Goal: Task Accomplishment & Management: Manage account settings

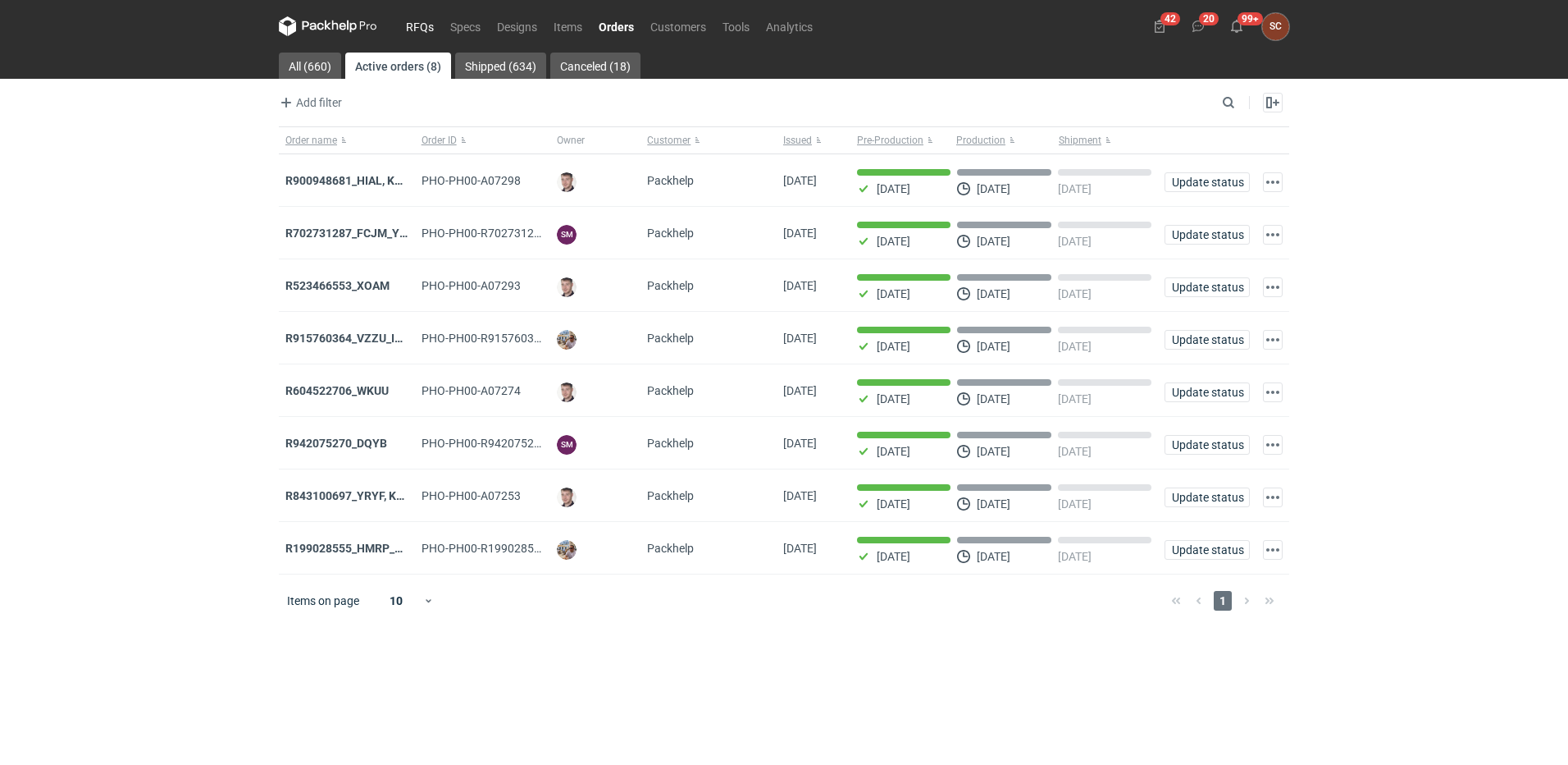
click at [418, 29] on link "RFQs" at bounding box center [420, 26] width 44 height 19
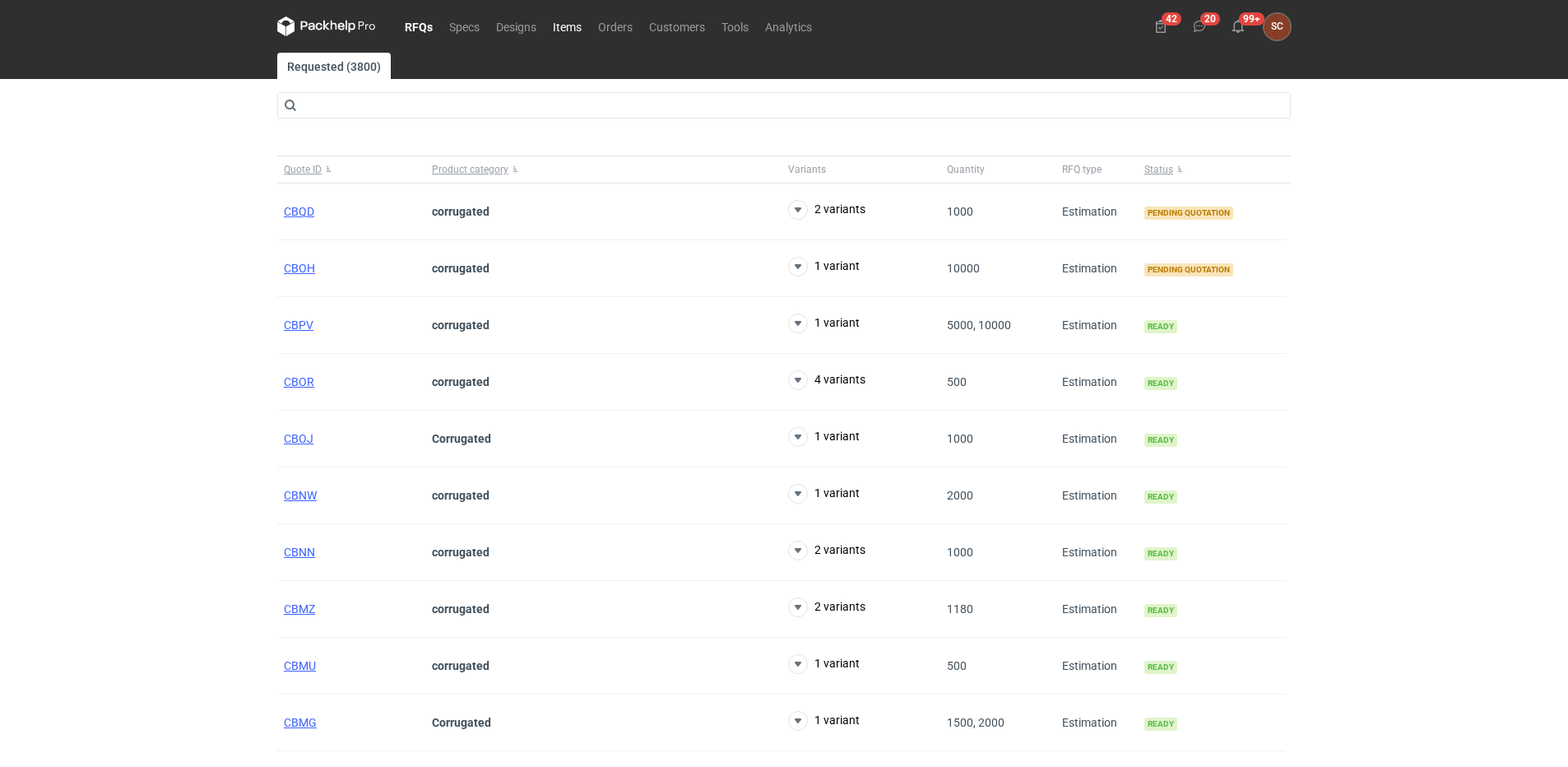
click at [569, 27] on link "Items" at bounding box center [567, 26] width 46 height 19
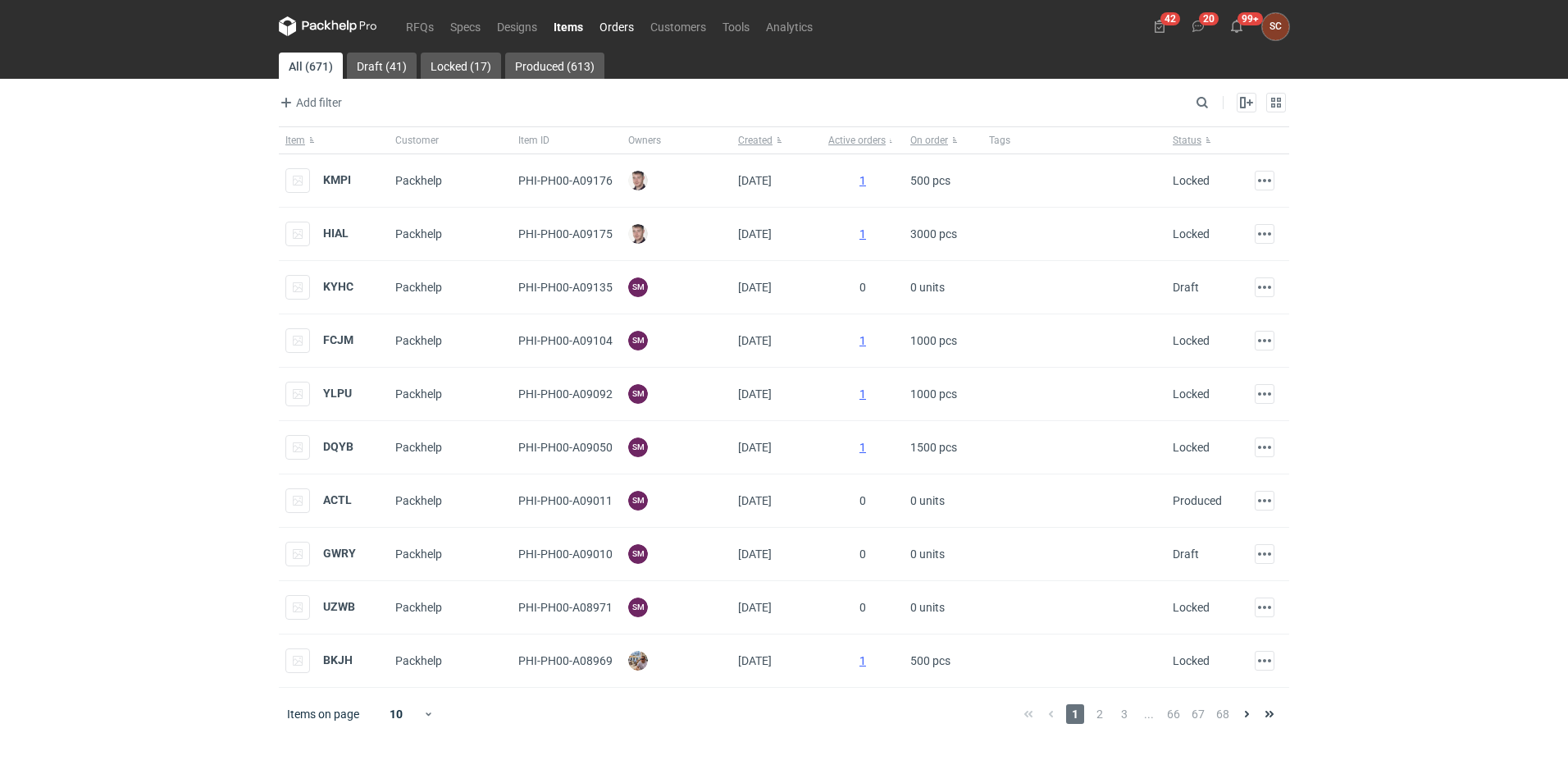
click at [625, 29] on link "Orders" at bounding box center [616, 26] width 51 height 19
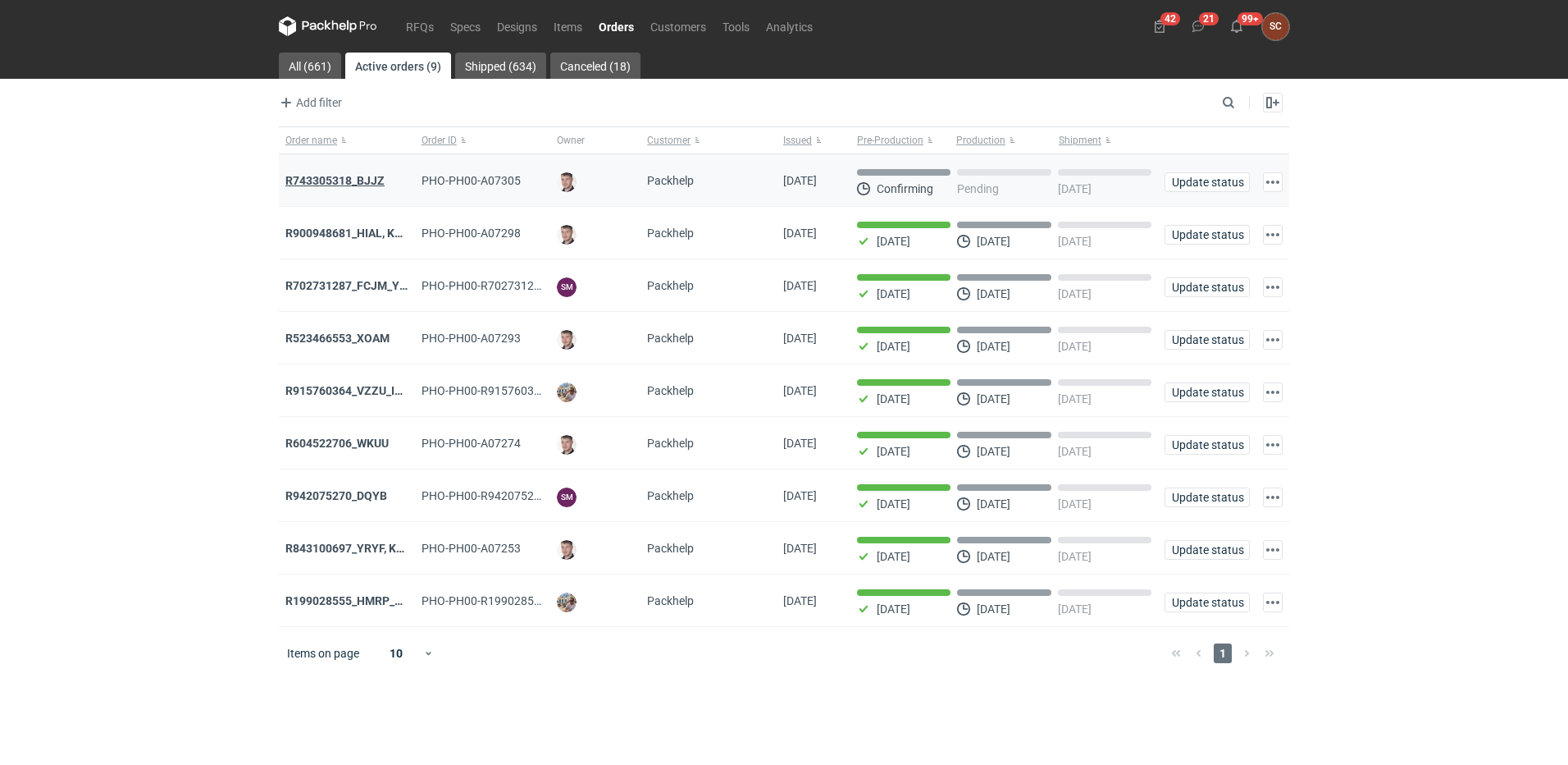
click at [358, 178] on strong "R743305318_BJJZ" at bounding box center [335, 181] width 99 height 14
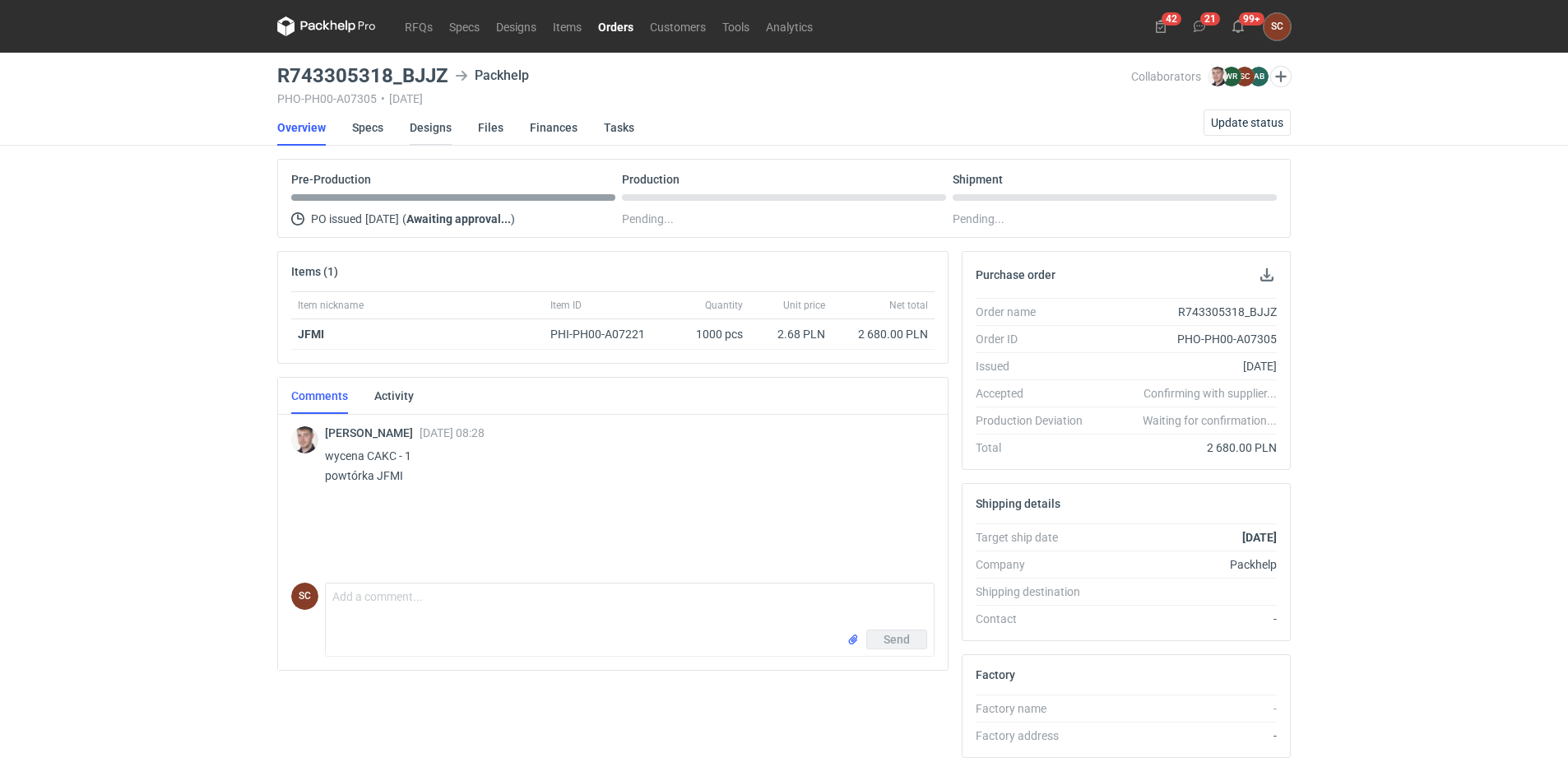
click at [424, 130] on link "Designs" at bounding box center [430, 127] width 42 height 36
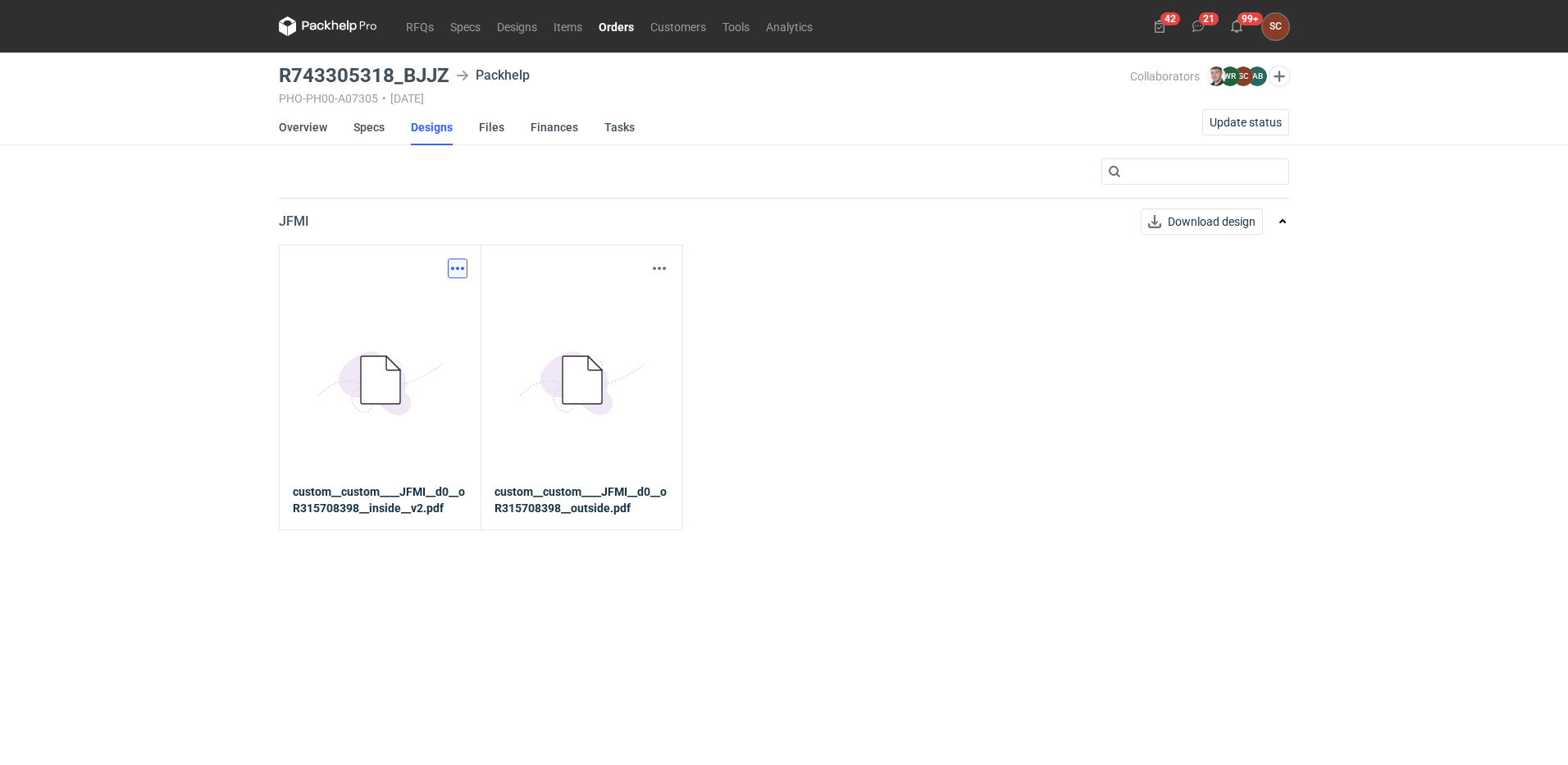
click at [456, 264] on button "button" at bounding box center [458, 269] width 19 height 19
click at [372, 310] on link "Download design part" at bounding box center [385, 304] width 151 height 26
click at [660, 271] on button "button" at bounding box center [659, 269] width 19 height 19
click at [602, 301] on link "Download design part" at bounding box center [587, 304] width 151 height 26
click at [382, 128] on link "Specs" at bounding box center [369, 127] width 31 height 36
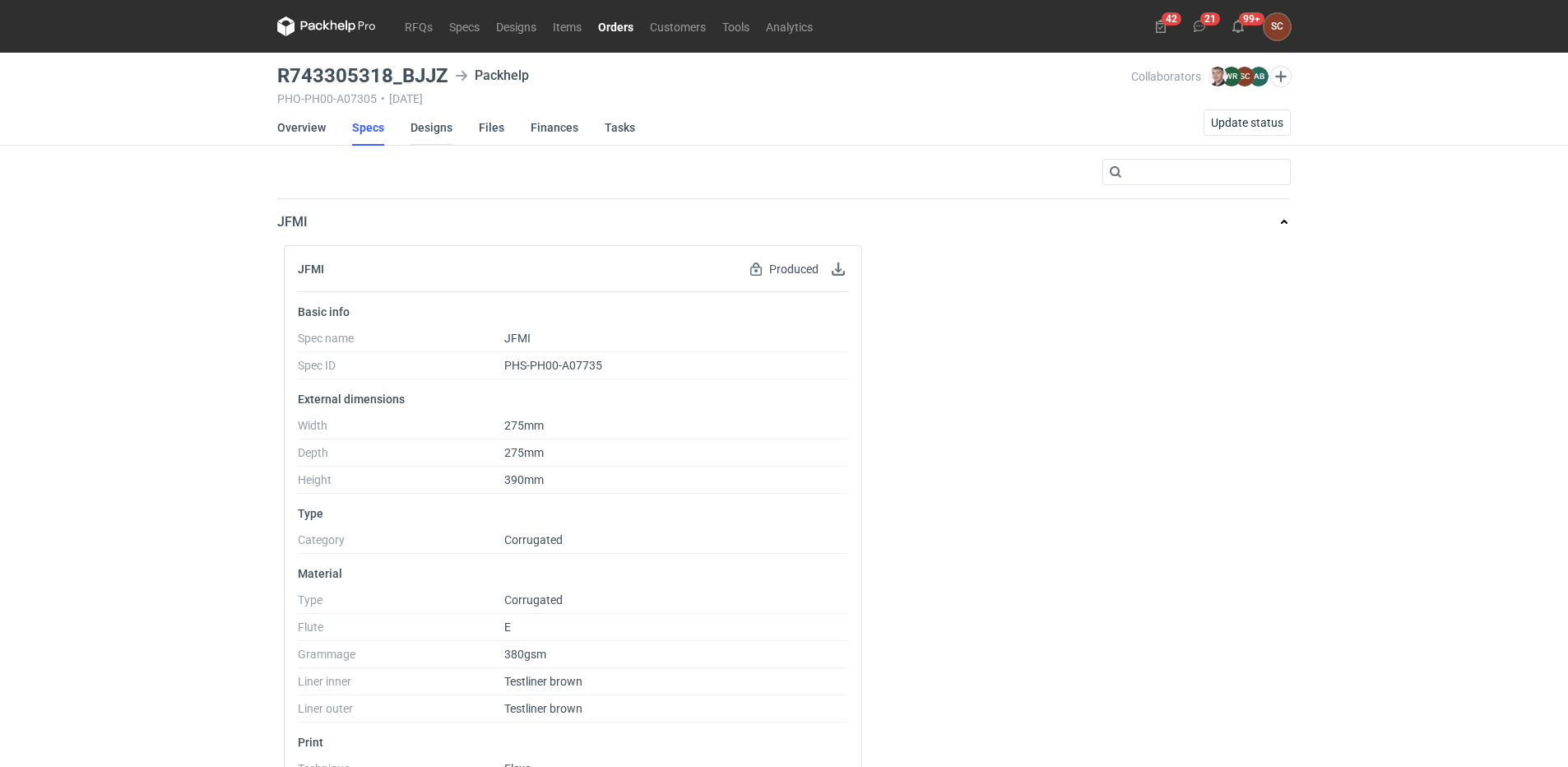
click at [416, 128] on link "Designs" at bounding box center [431, 127] width 42 height 36
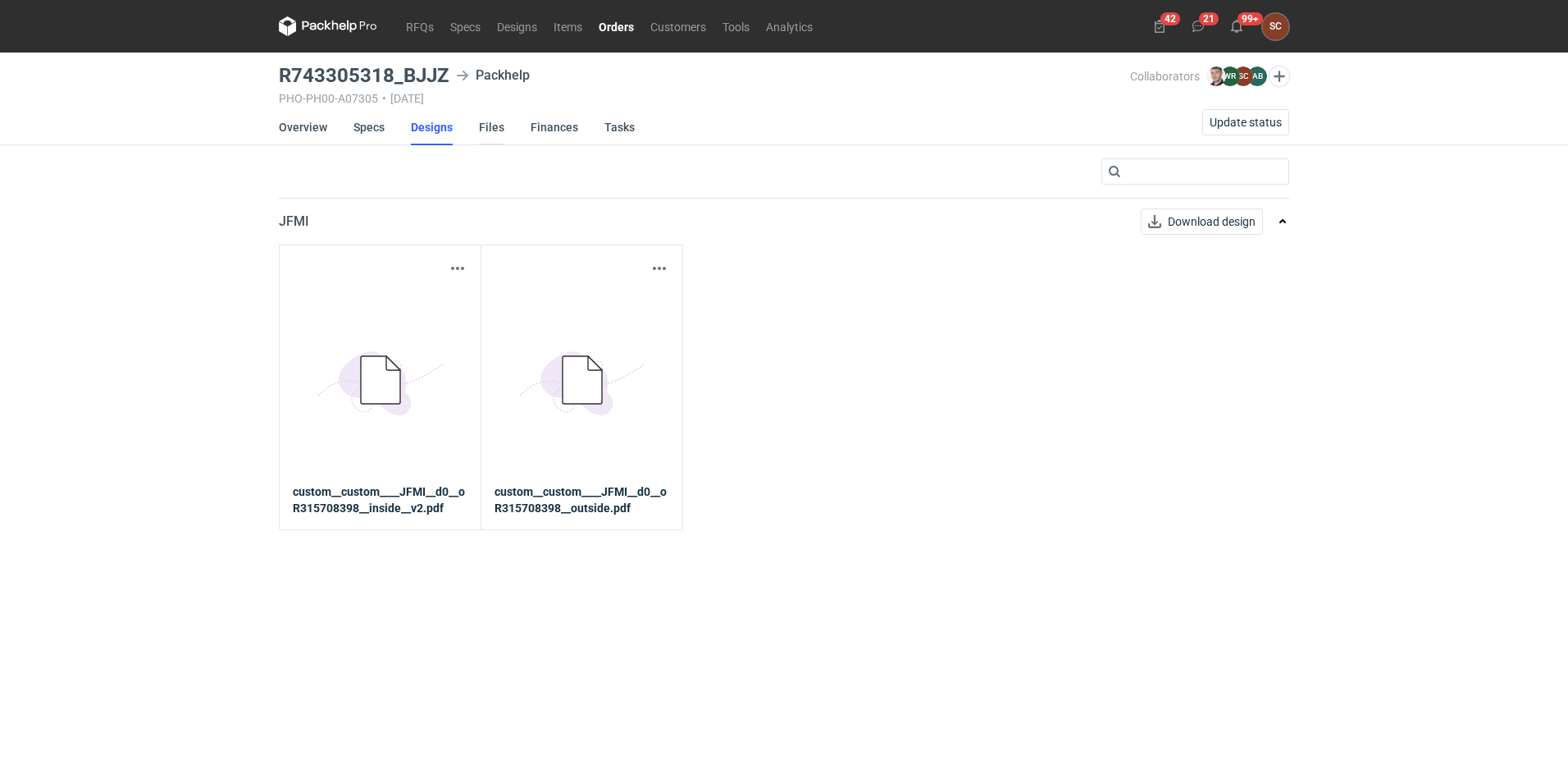
click at [484, 124] on link "Files" at bounding box center [491, 127] width 25 height 36
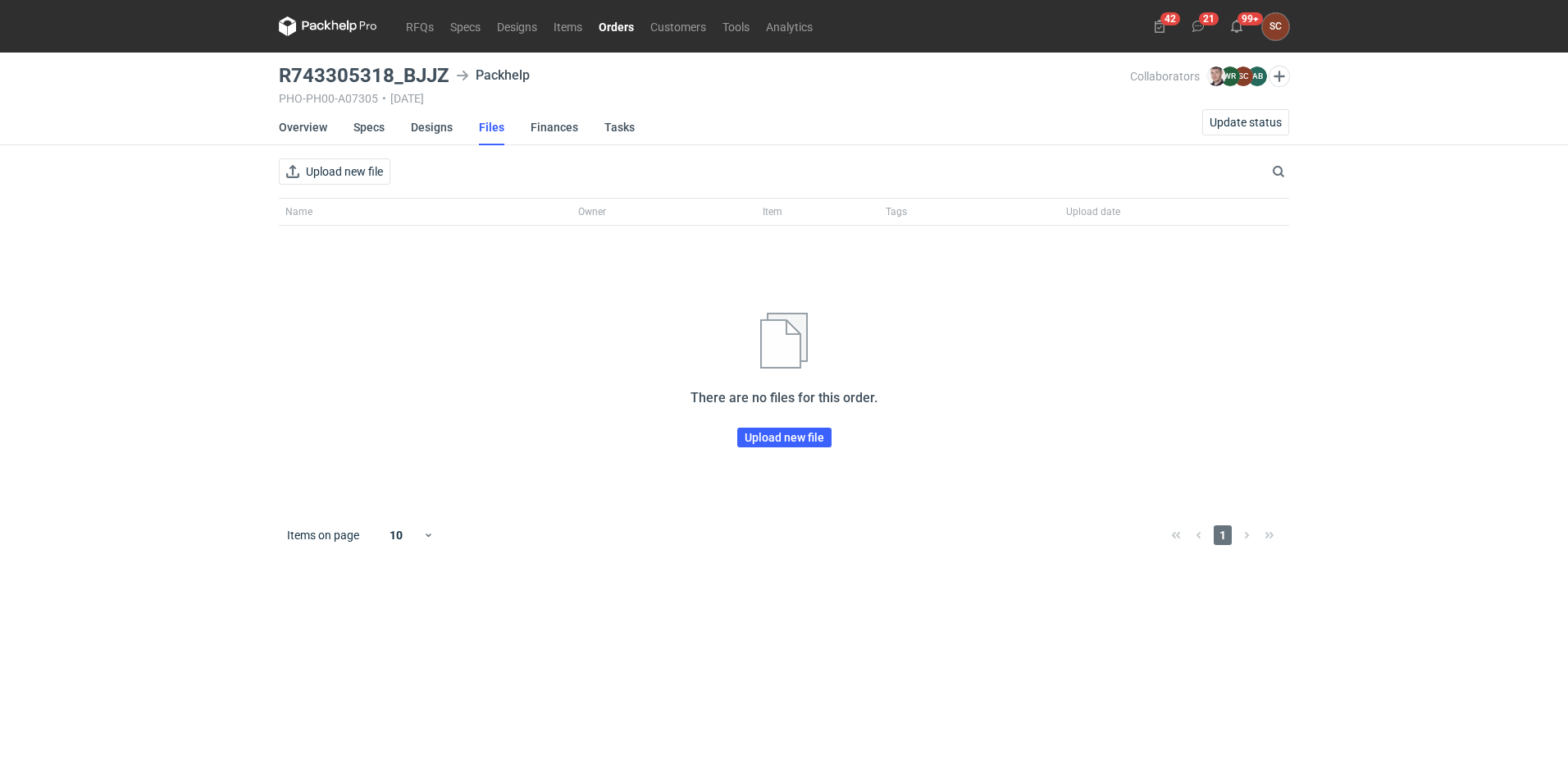
click at [278, 128] on main "R743305318_BJJZ Packhelp PHO-PH00-A07305 • [DATE] Collaborators [PERSON_NAME] W…" at bounding box center [784, 408] width 1023 height 712
click at [288, 127] on link "Overview" at bounding box center [303, 127] width 48 height 36
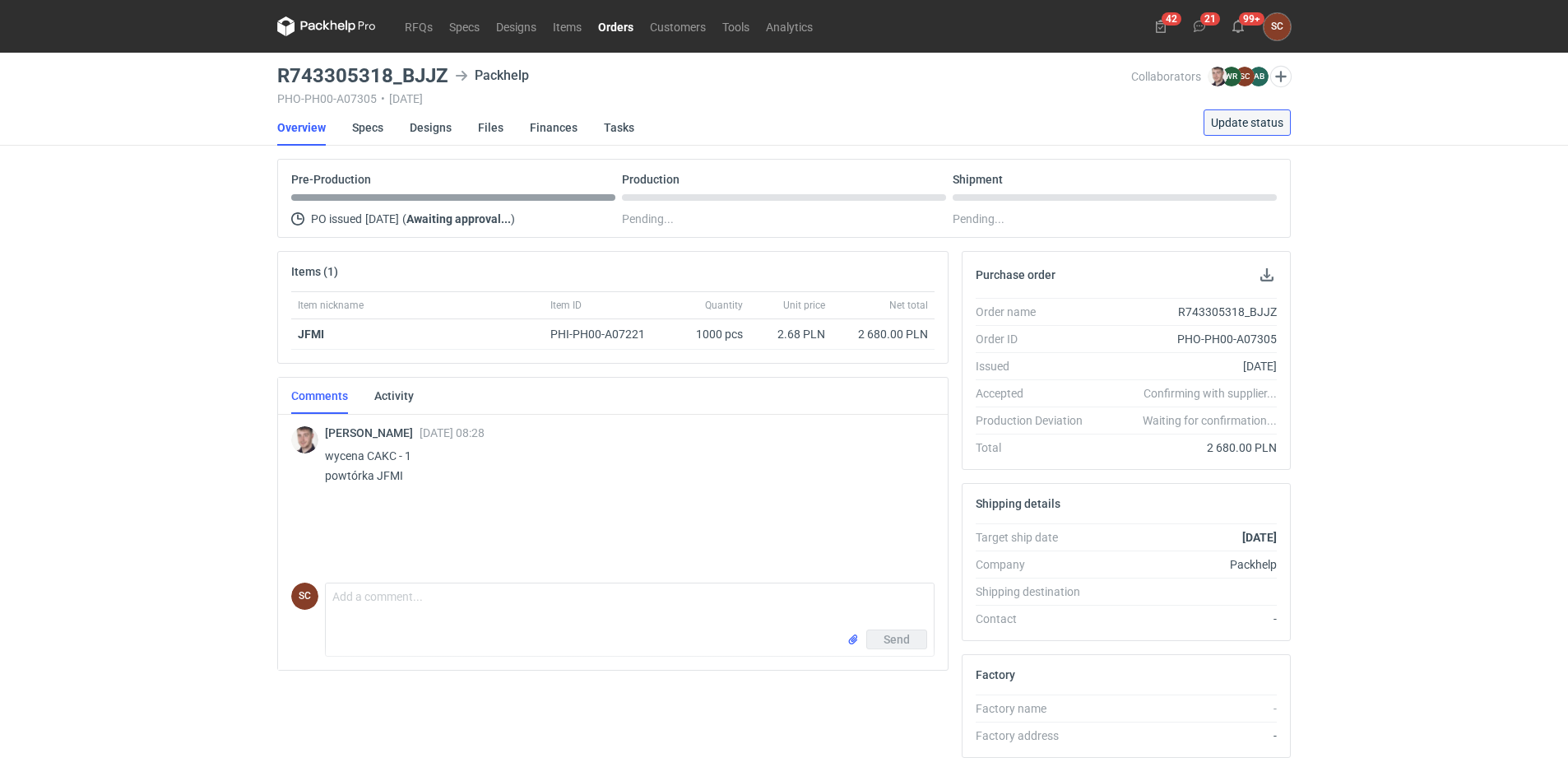
click at [1267, 125] on span "Update status" at bounding box center [1246, 123] width 73 height 12
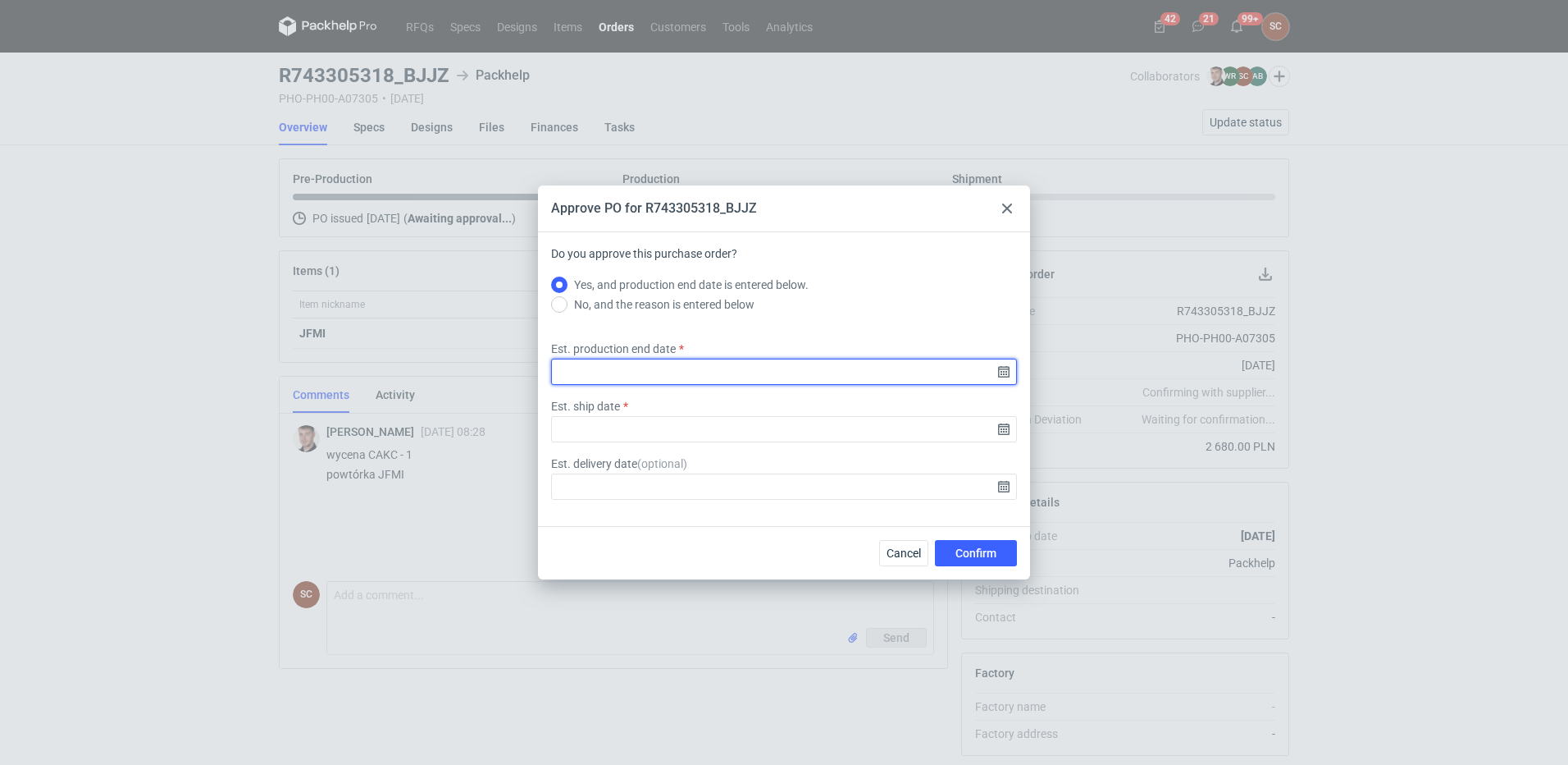
click at [1007, 370] on input "Est. production end date" at bounding box center [784, 371] width 465 height 26
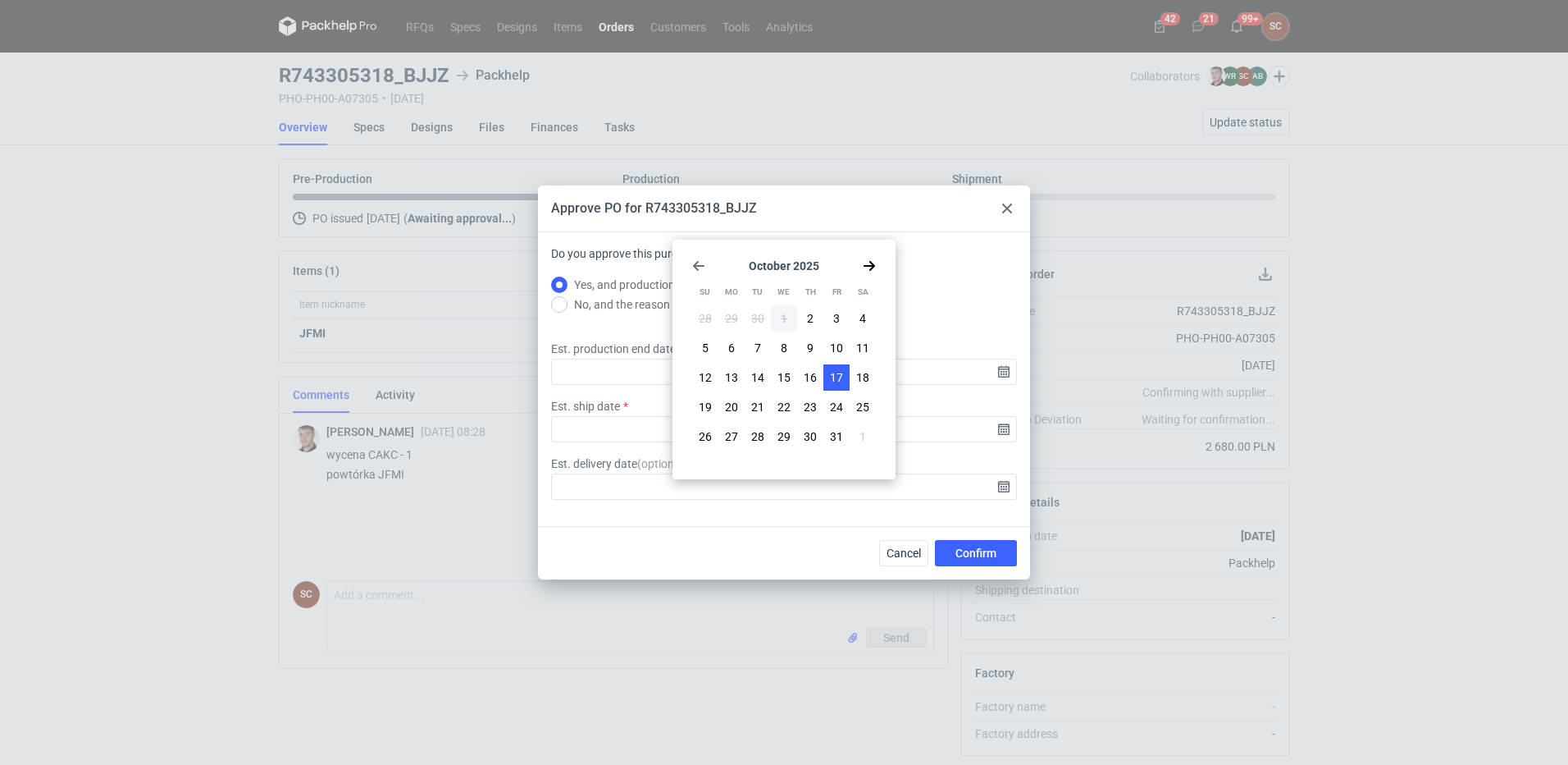
click at [826, 377] on button "17" at bounding box center [836, 377] width 26 height 26
type input "[DATE]"
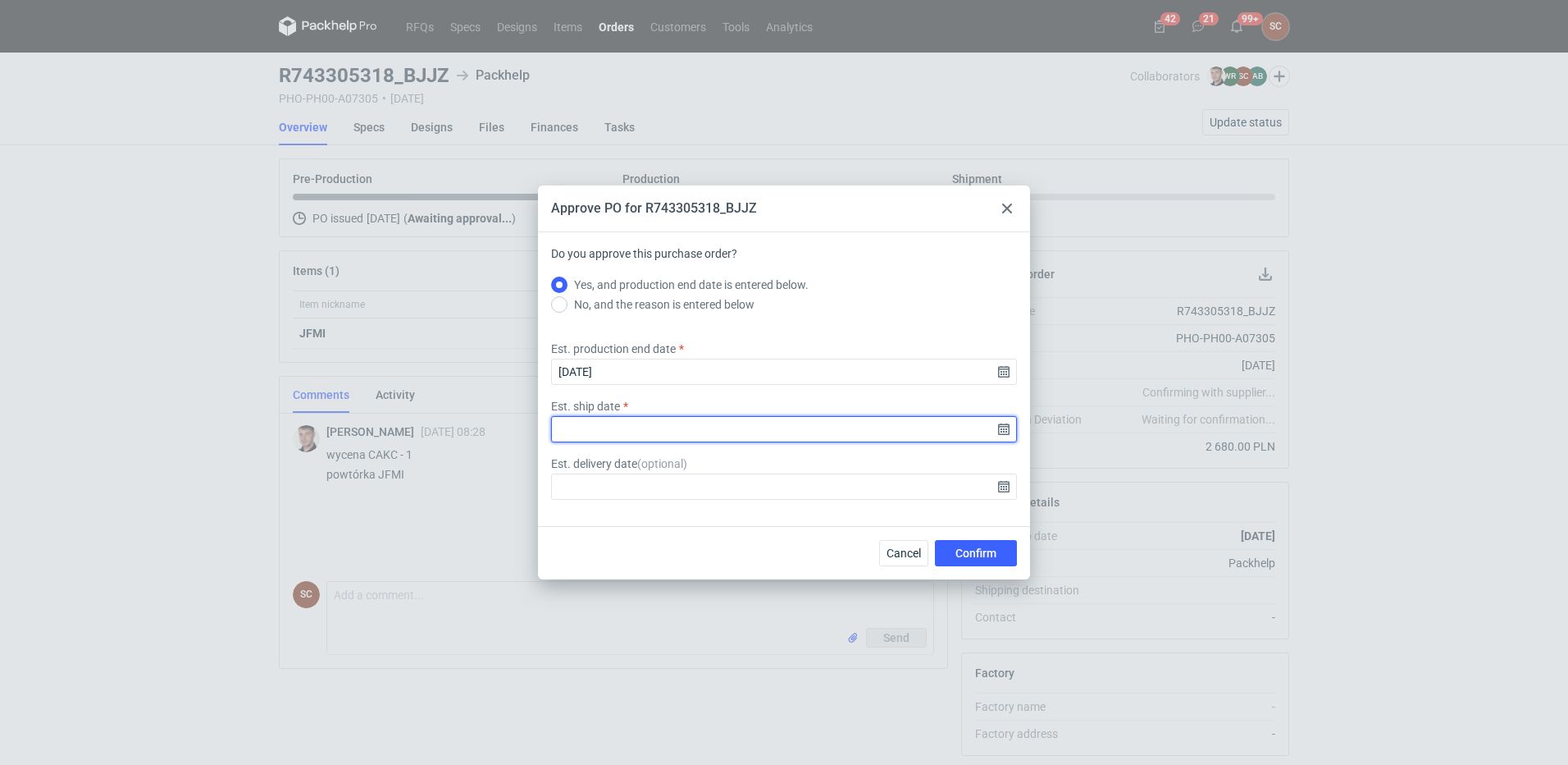
click at [1003, 427] on input "Est. ship date" at bounding box center [784, 429] width 465 height 26
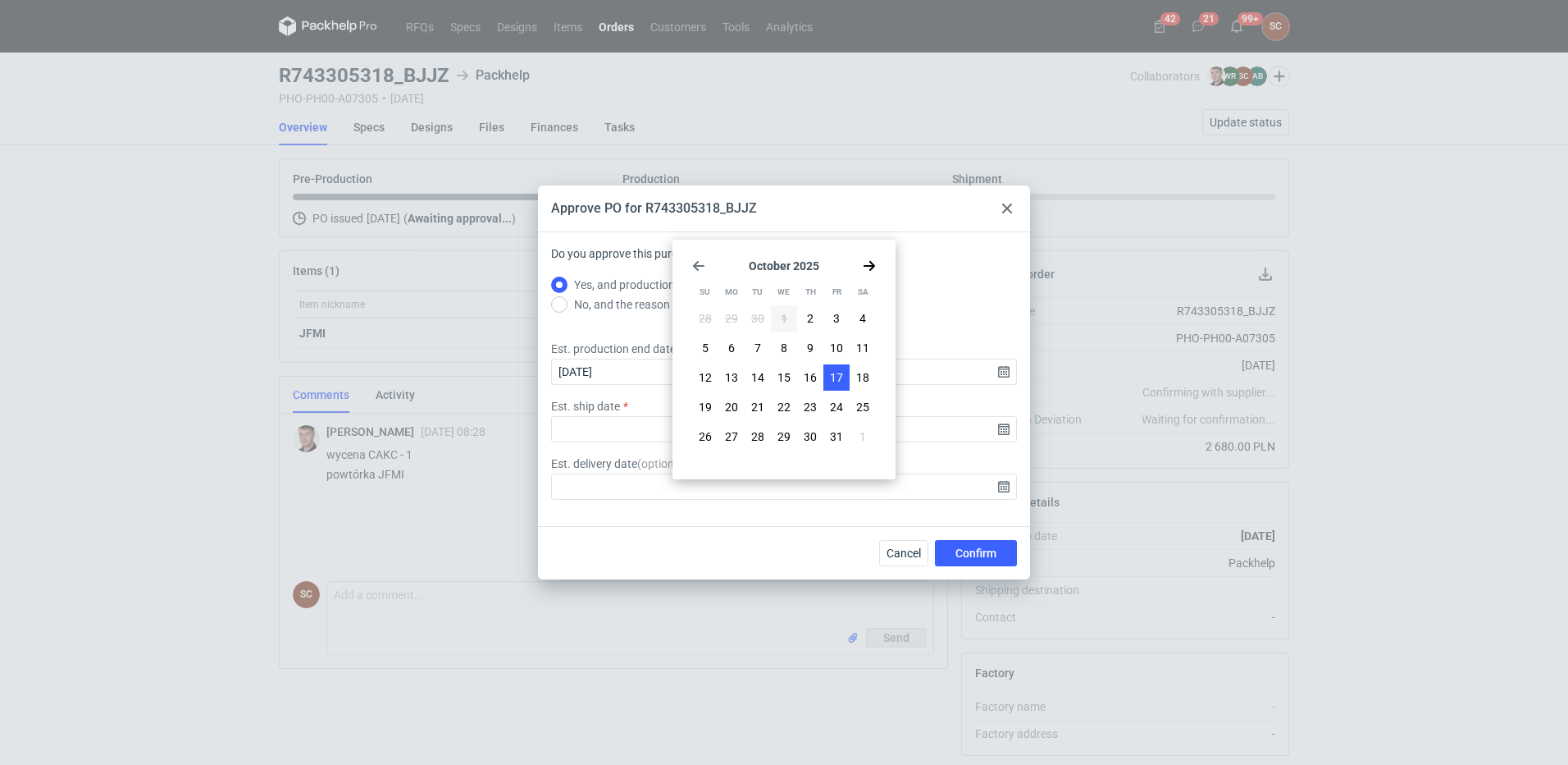
click at [836, 378] on span "17" at bounding box center [836, 377] width 14 height 16
type input "[DATE]"
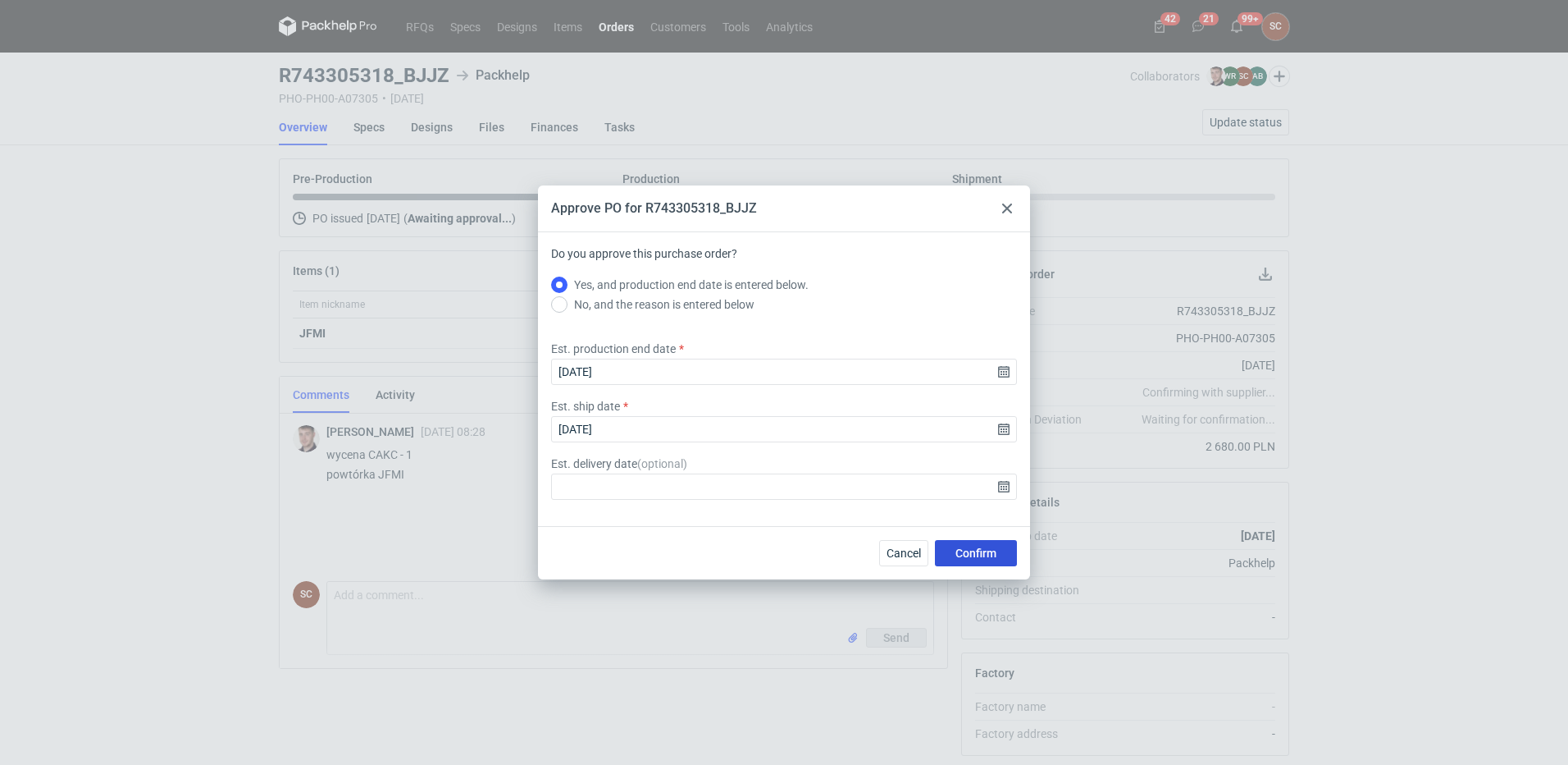
click at [978, 552] on span "Confirm" at bounding box center [975, 552] width 41 height 12
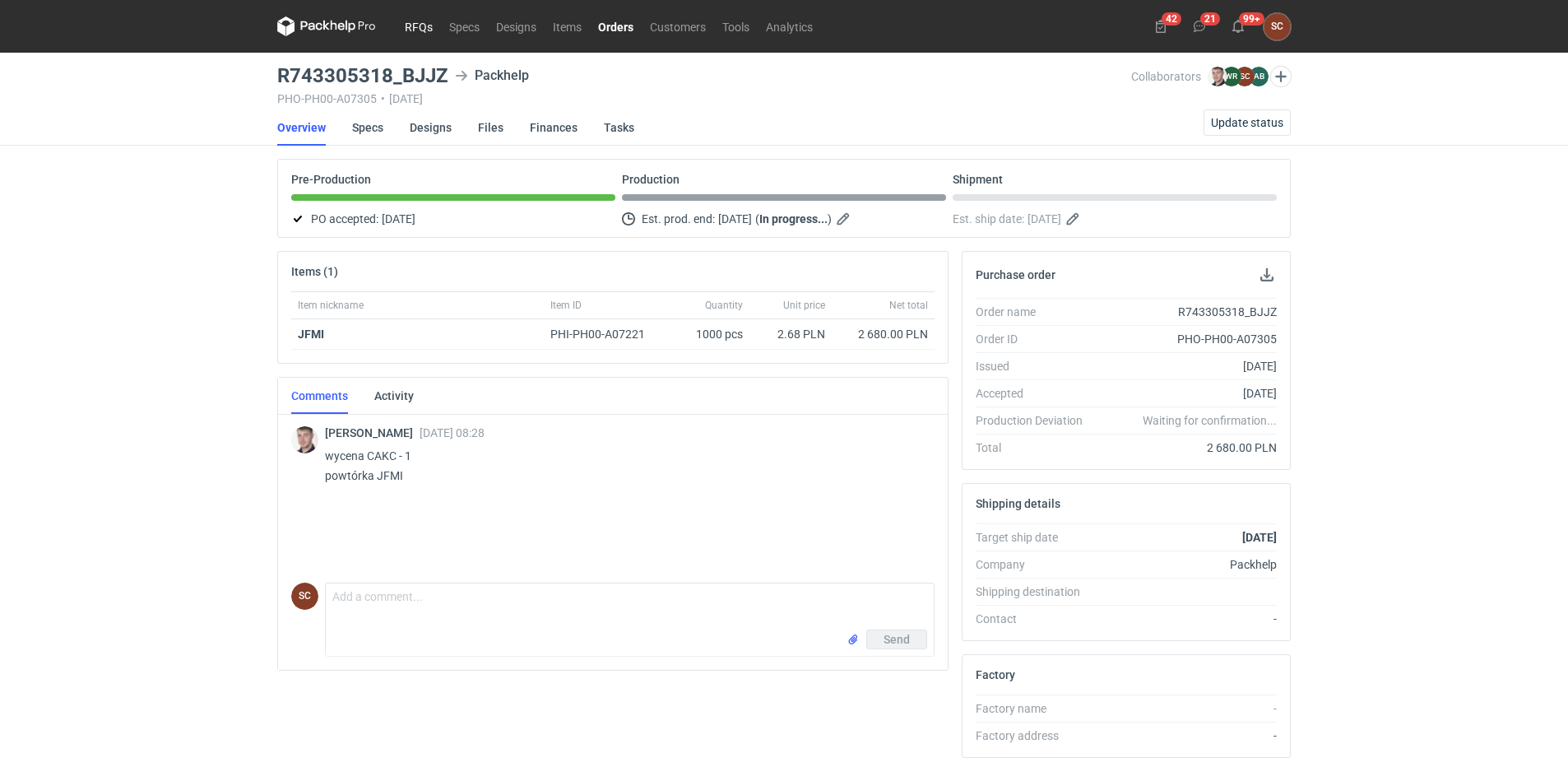
click at [412, 25] on link "RFQs" at bounding box center [418, 26] width 45 height 19
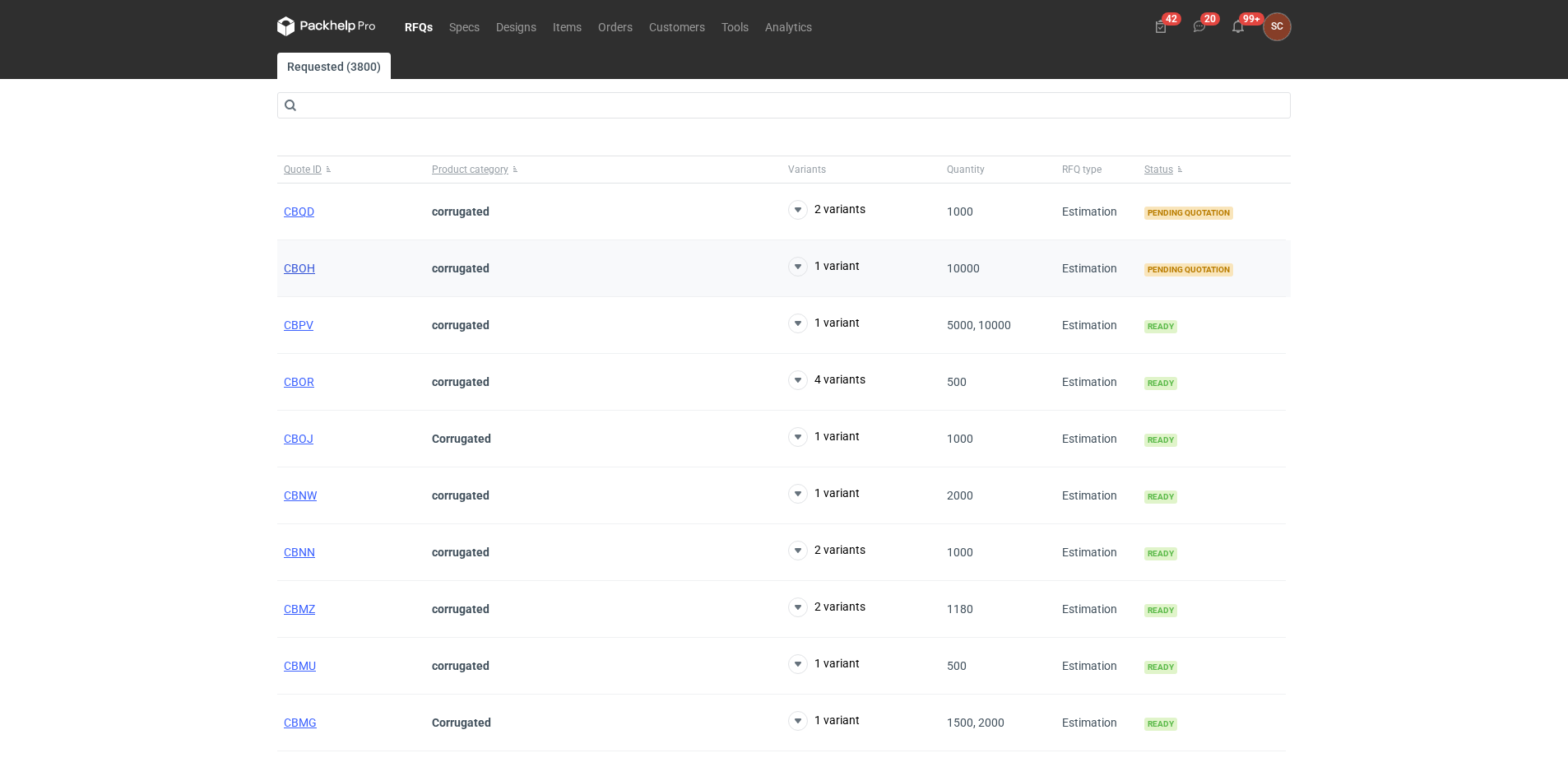
click at [298, 263] on span "CBOH" at bounding box center [299, 268] width 31 height 14
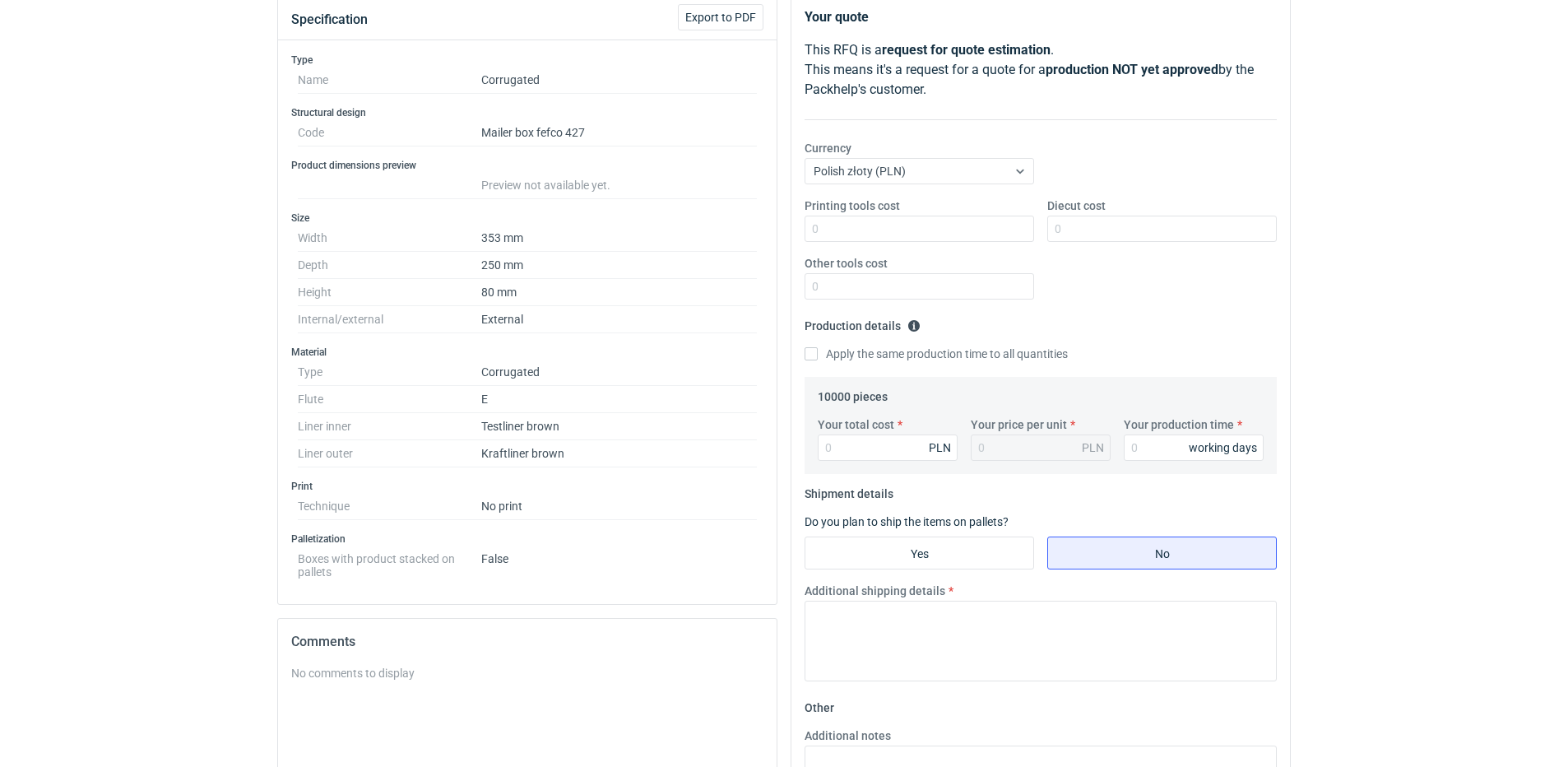
scroll to position [194, 0]
click at [1155, 228] on input "Diecut cost" at bounding box center [1161, 229] width 230 height 26
type input "2200"
click at [811, 354] on input "Apply the same production time to all quantities" at bounding box center [812, 354] width 14 height 14
checkbox input "true"
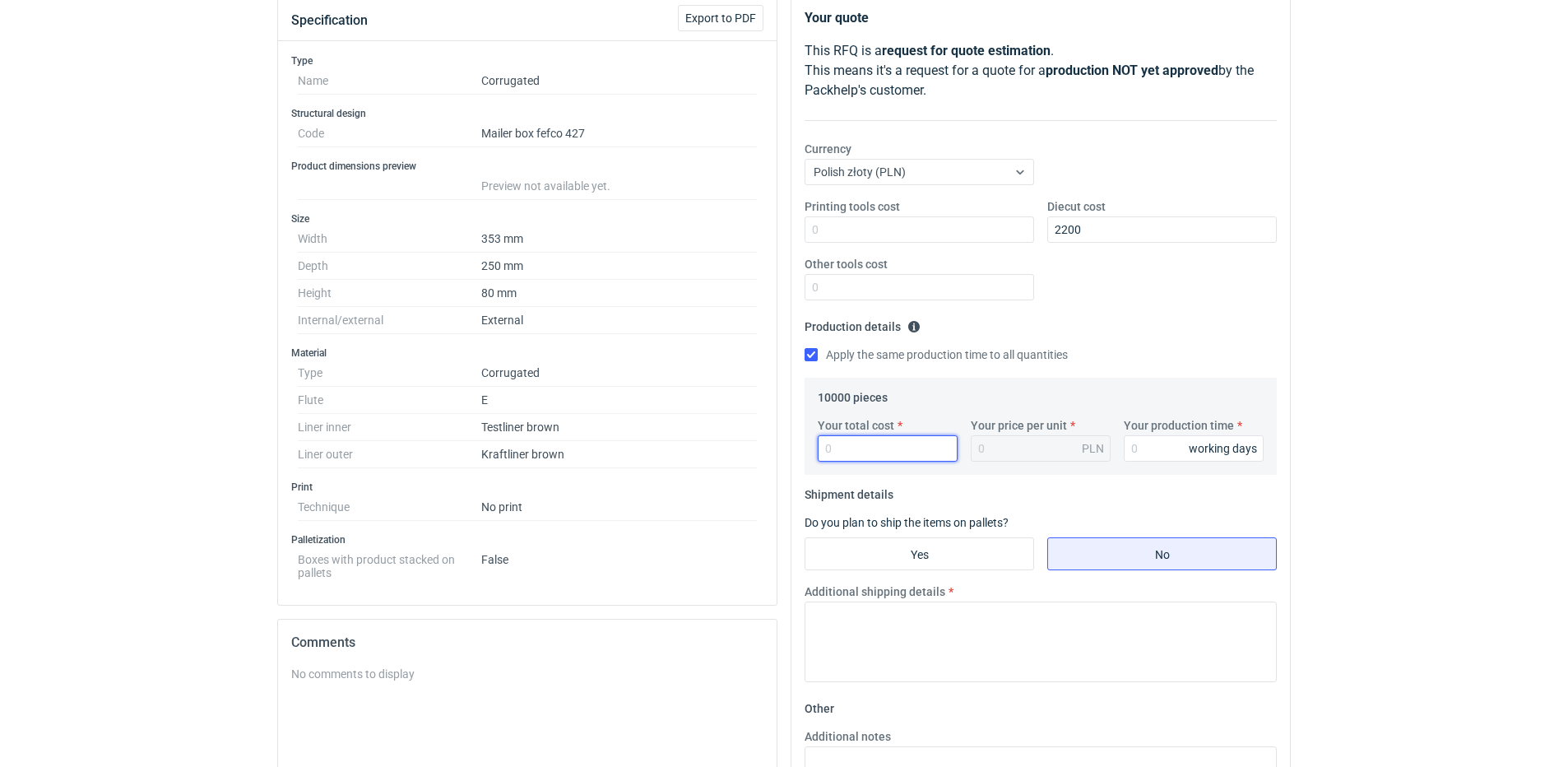
click at [877, 450] on input "Your total cost" at bounding box center [887, 447] width 139 height 26
type input "12400"
type input "1.24"
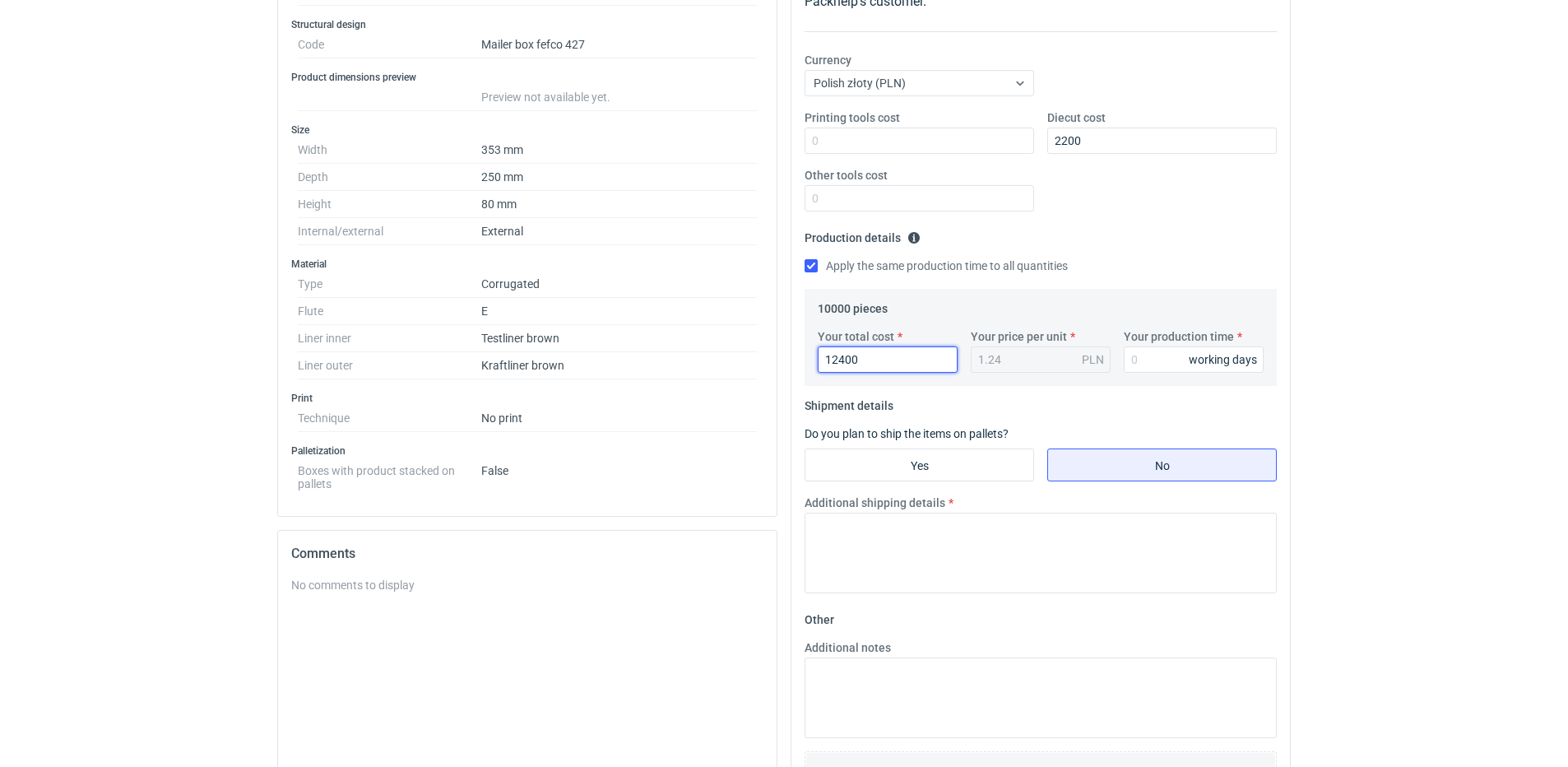
scroll to position [247, 0]
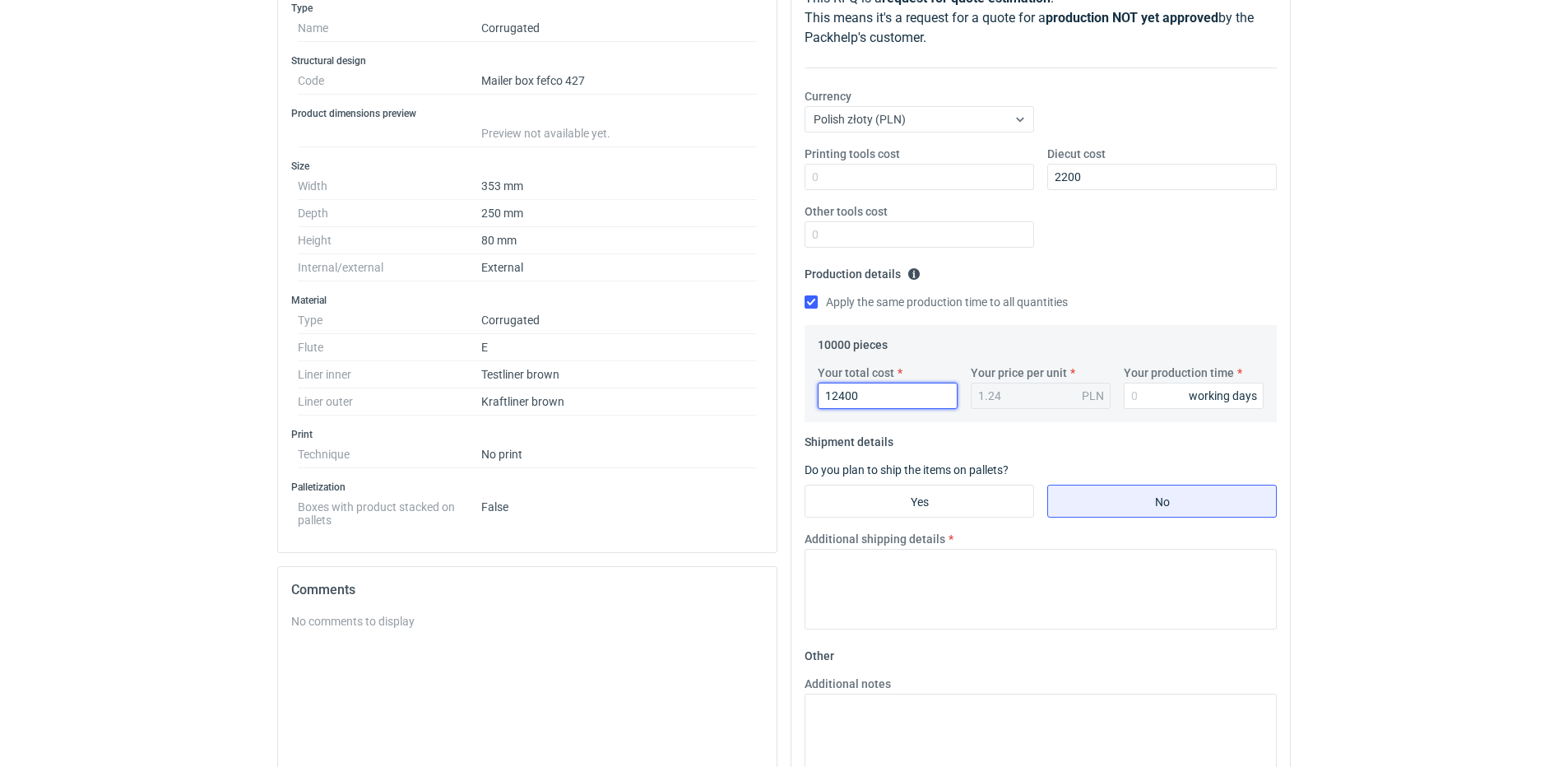
drag, startPoint x: 881, startPoint y: 395, endPoint x: 661, endPoint y: 401, distance: 220.1
click at [661, 401] on div "Specification Export to PDF Type Name Corrugated Structural design Code Mailer …" at bounding box center [784, 451] width 1027 height 1019
type input "9900"
type input "0.99"
type input "9900"
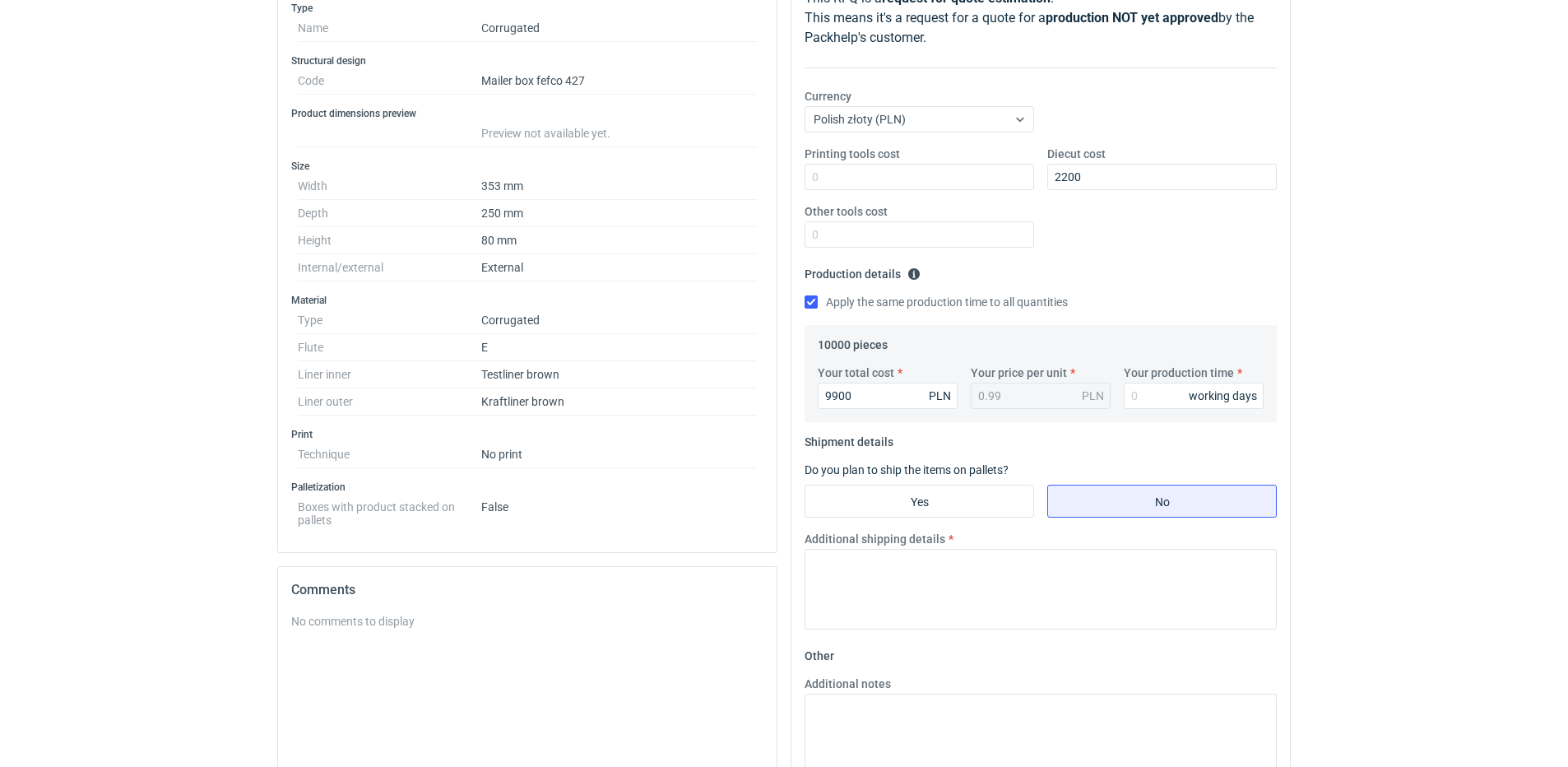
click at [1119, 261] on fieldset "Production details Please provide the expected time of production in working da…" at bounding box center [1040, 292] width 472 height 64
click at [1160, 393] on input "Your production time" at bounding box center [1193, 395] width 139 height 26
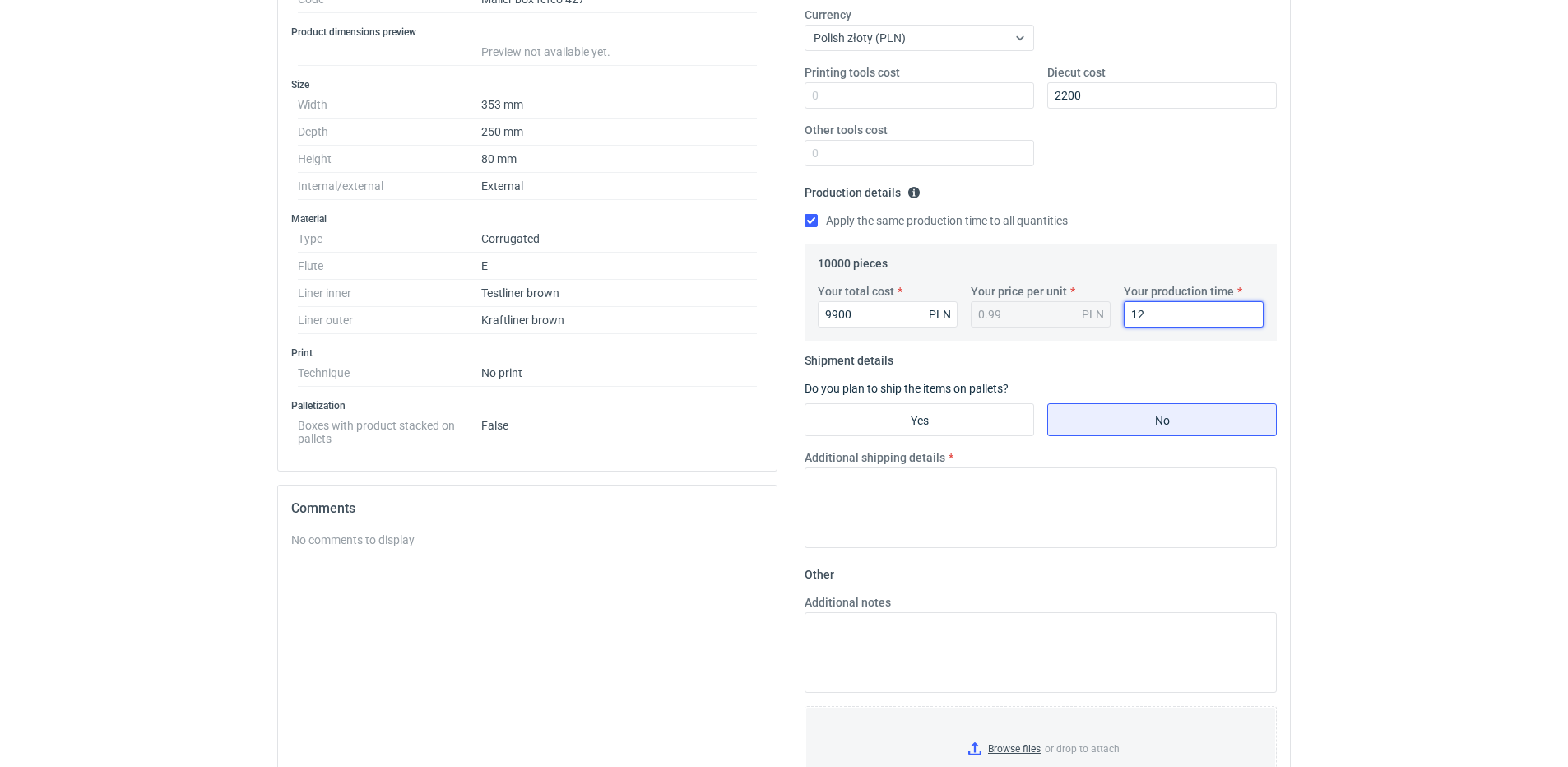
scroll to position [329, 0]
type input "12"
click at [866, 420] on input "Yes" at bounding box center [918, 418] width 228 height 31
radio input "true"
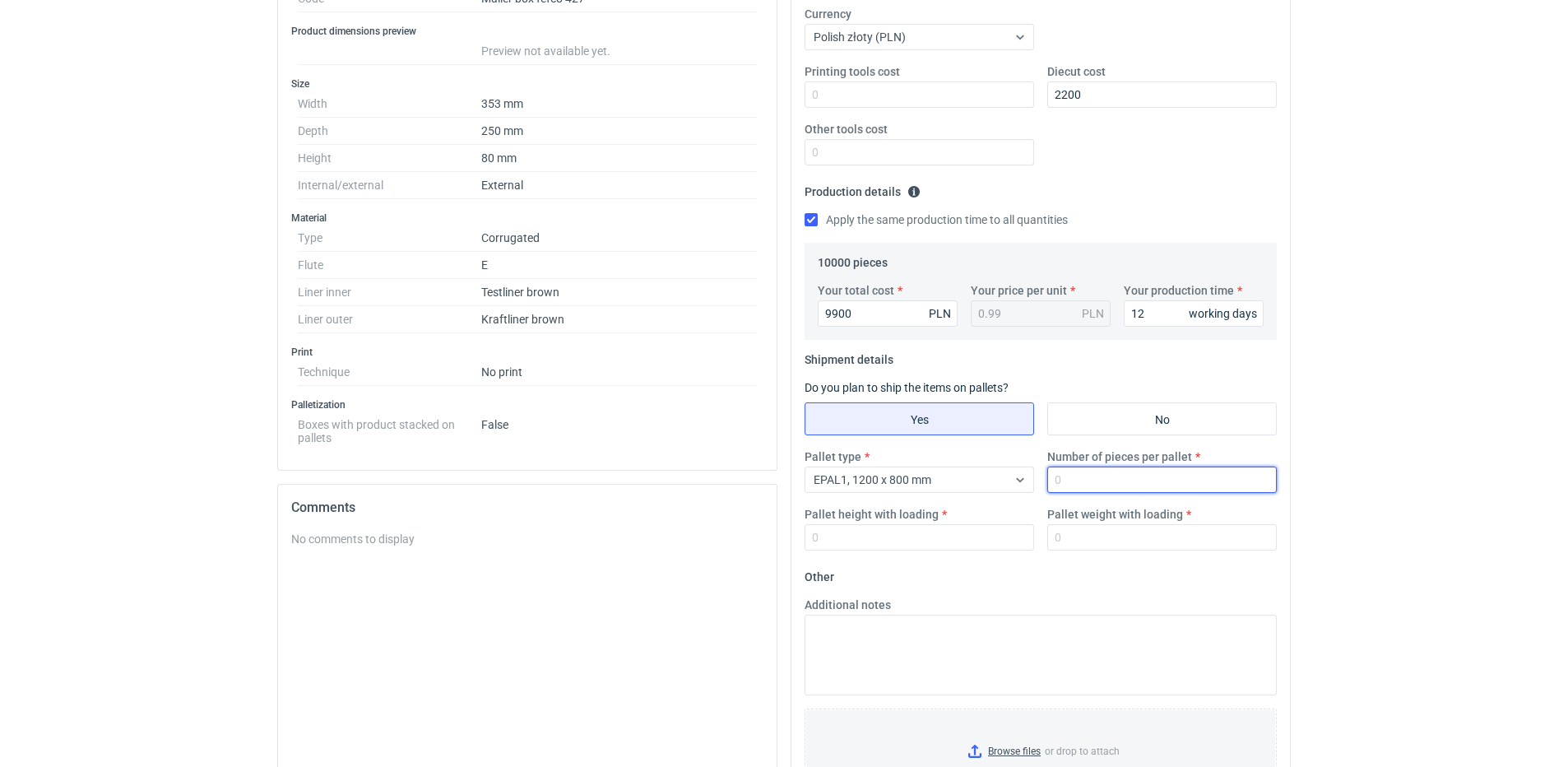
click at [1117, 483] on input "Number of pieces per pallet" at bounding box center [1161, 479] width 230 height 26
type input "1000"
click at [841, 545] on input "Pallet height with loading" at bounding box center [919, 537] width 230 height 26
type input "1800"
click at [1070, 533] on input "Pallet weight with loading" at bounding box center [1161, 537] width 230 height 26
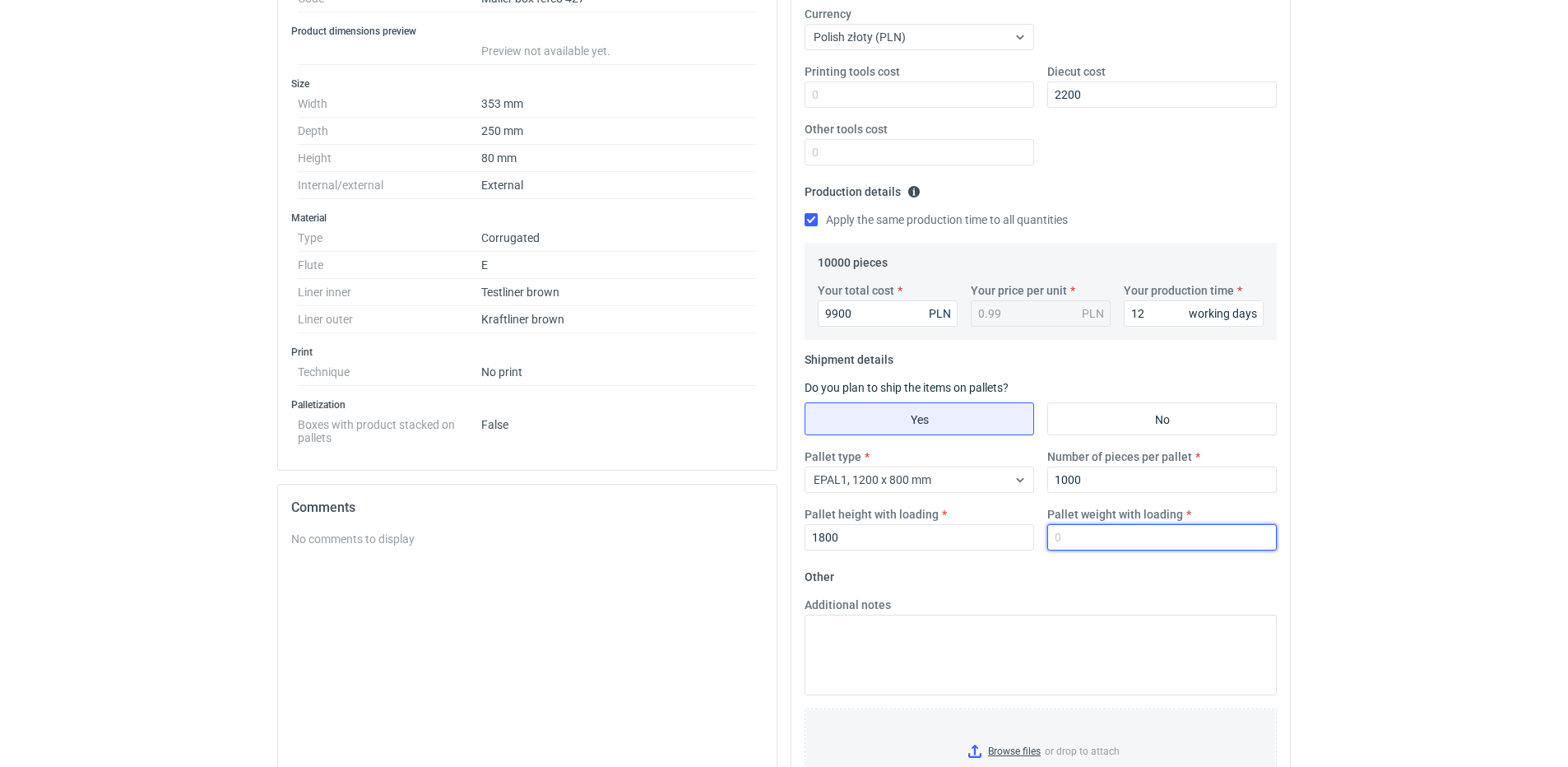
click at [1070, 533] on input "Pallet weight with loading" at bounding box center [1161, 537] width 230 height 26
type input "220"
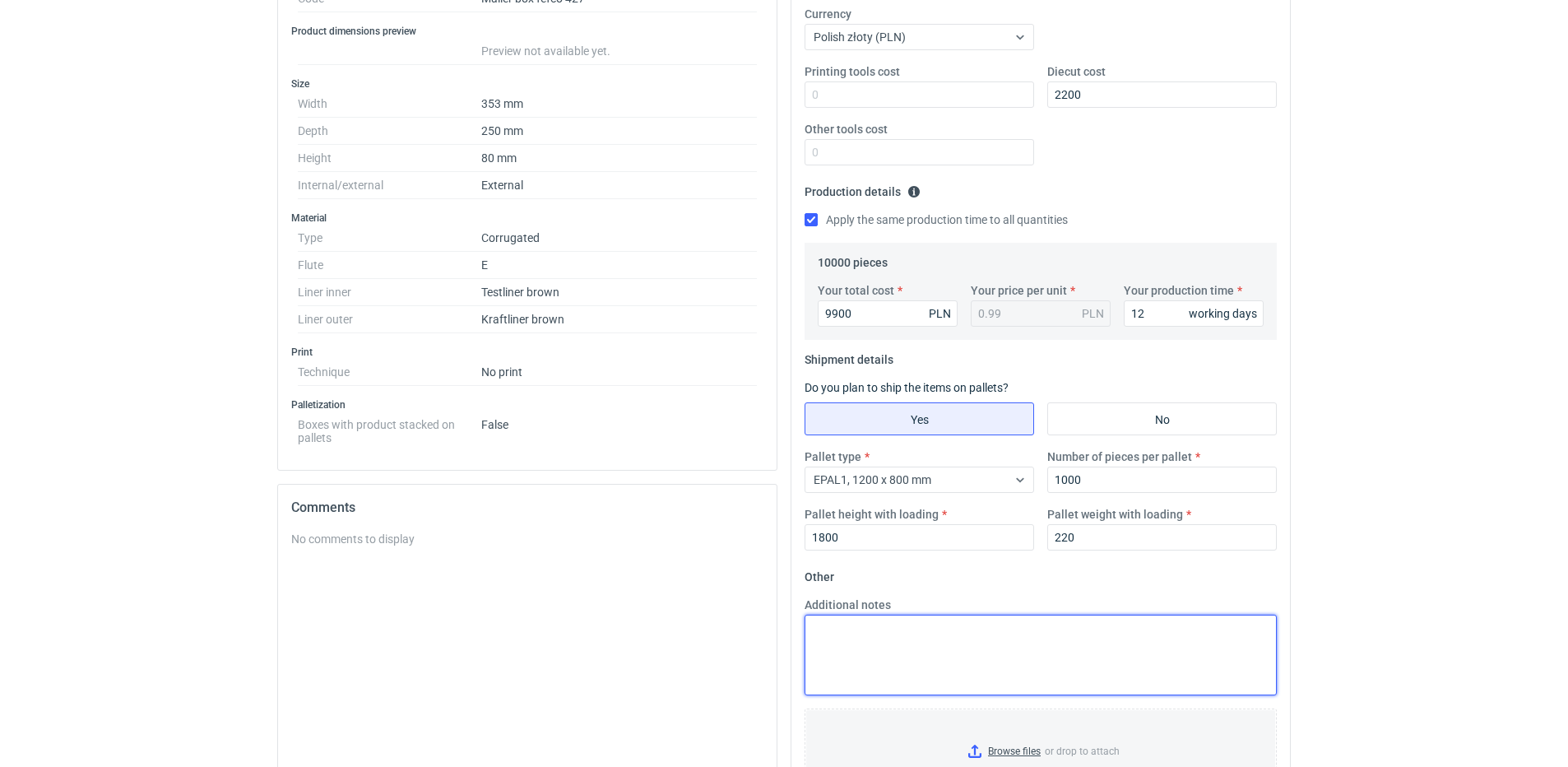
click at [925, 656] on textarea "Additional notes" at bounding box center [1040, 654] width 472 height 80
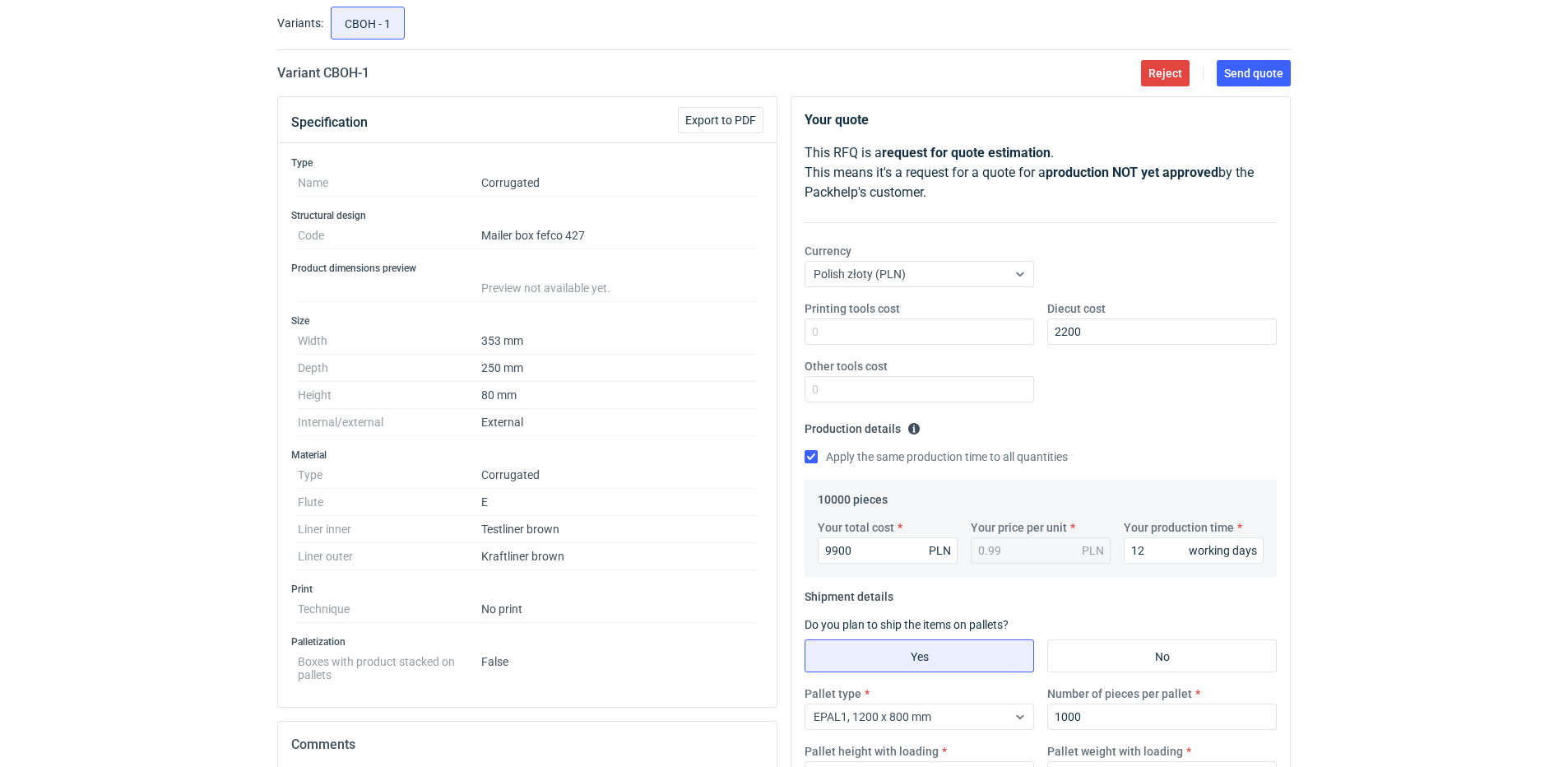
scroll to position [0, 0]
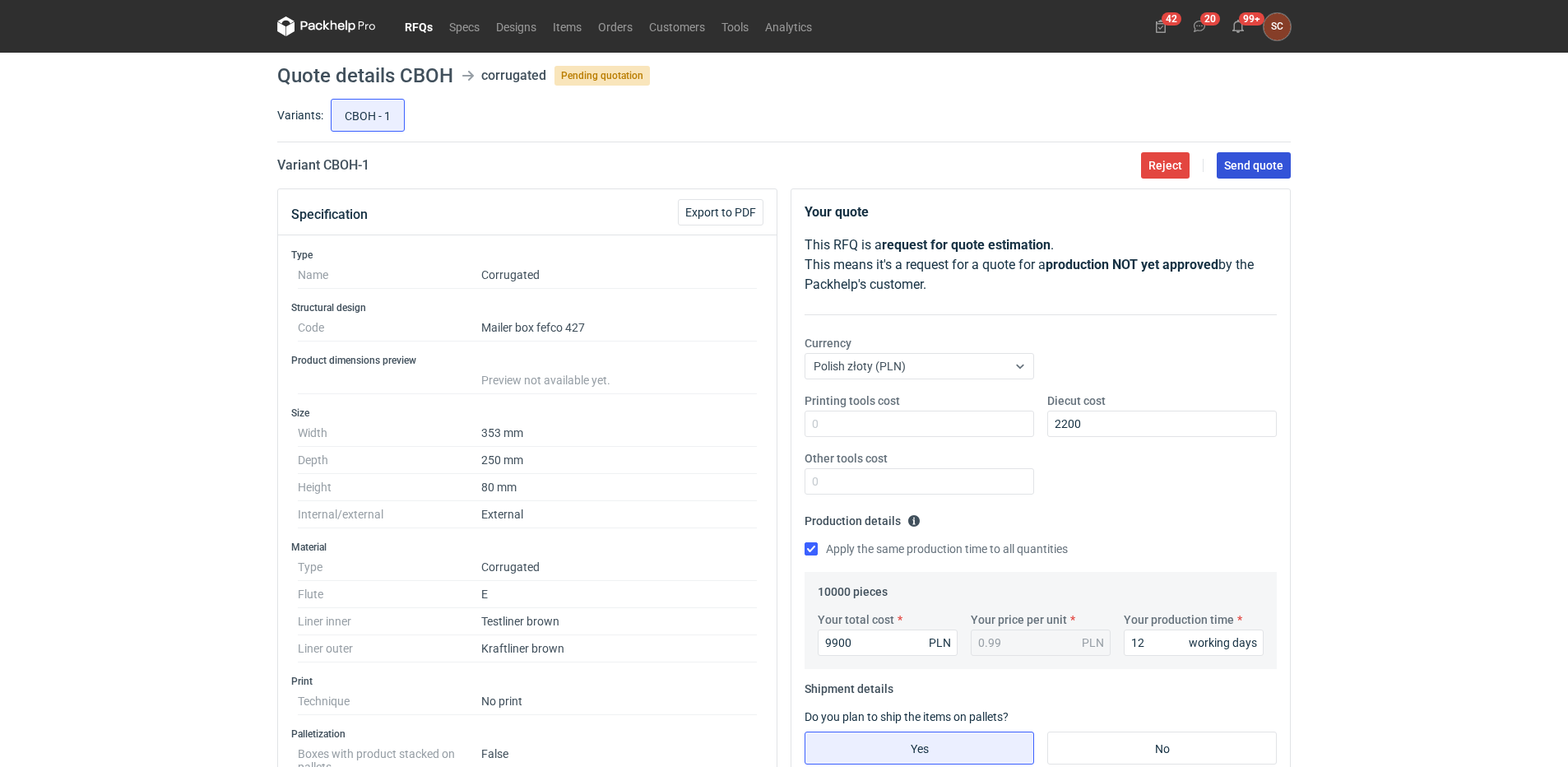
click at [1238, 169] on span "Send quote" at bounding box center [1253, 166] width 59 height 12
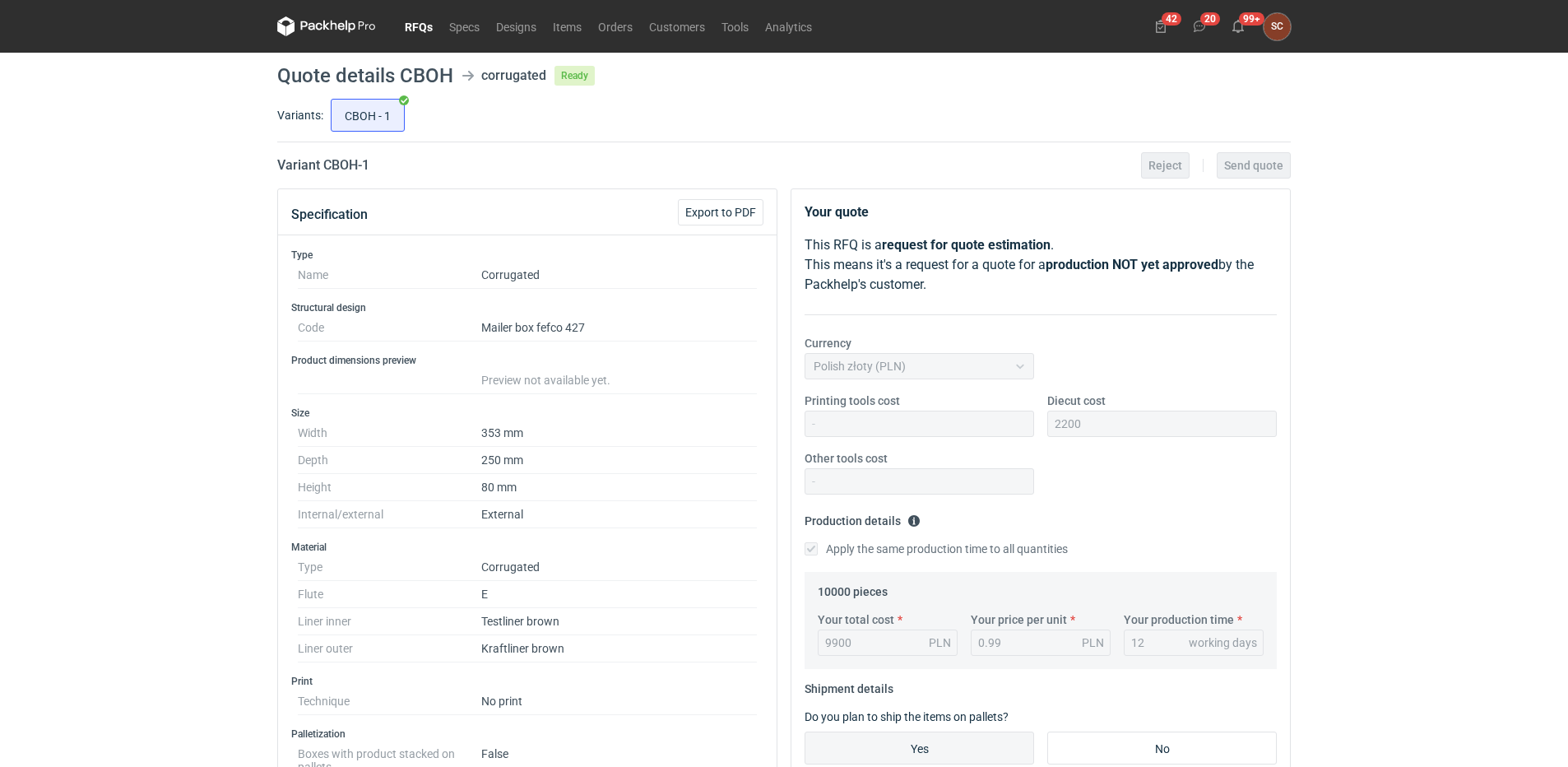
click at [412, 30] on link "RFQs" at bounding box center [418, 26] width 45 height 19
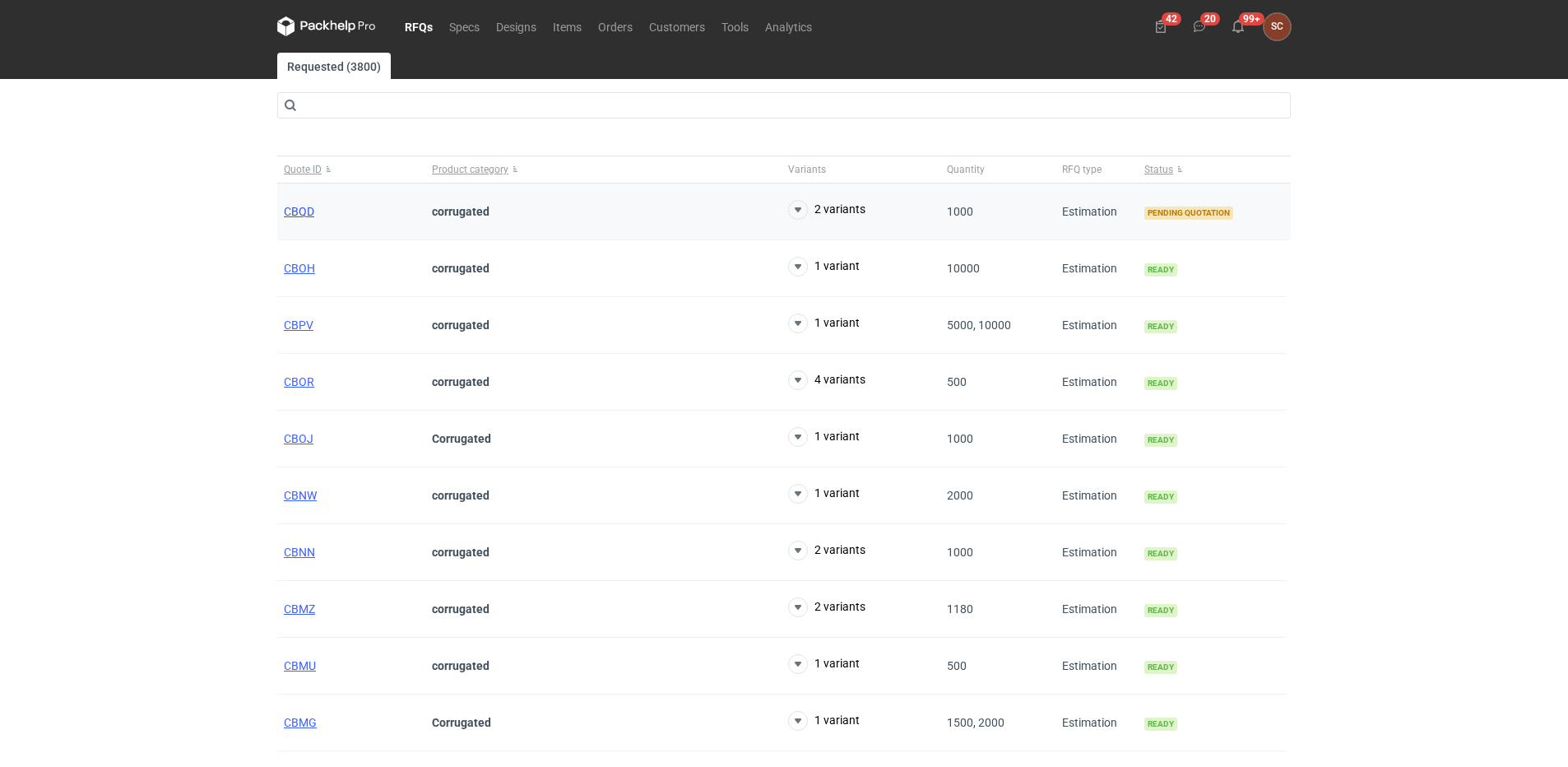
click at [306, 210] on span "CBQD" at bounding box center [298, 211] width 30 height 14
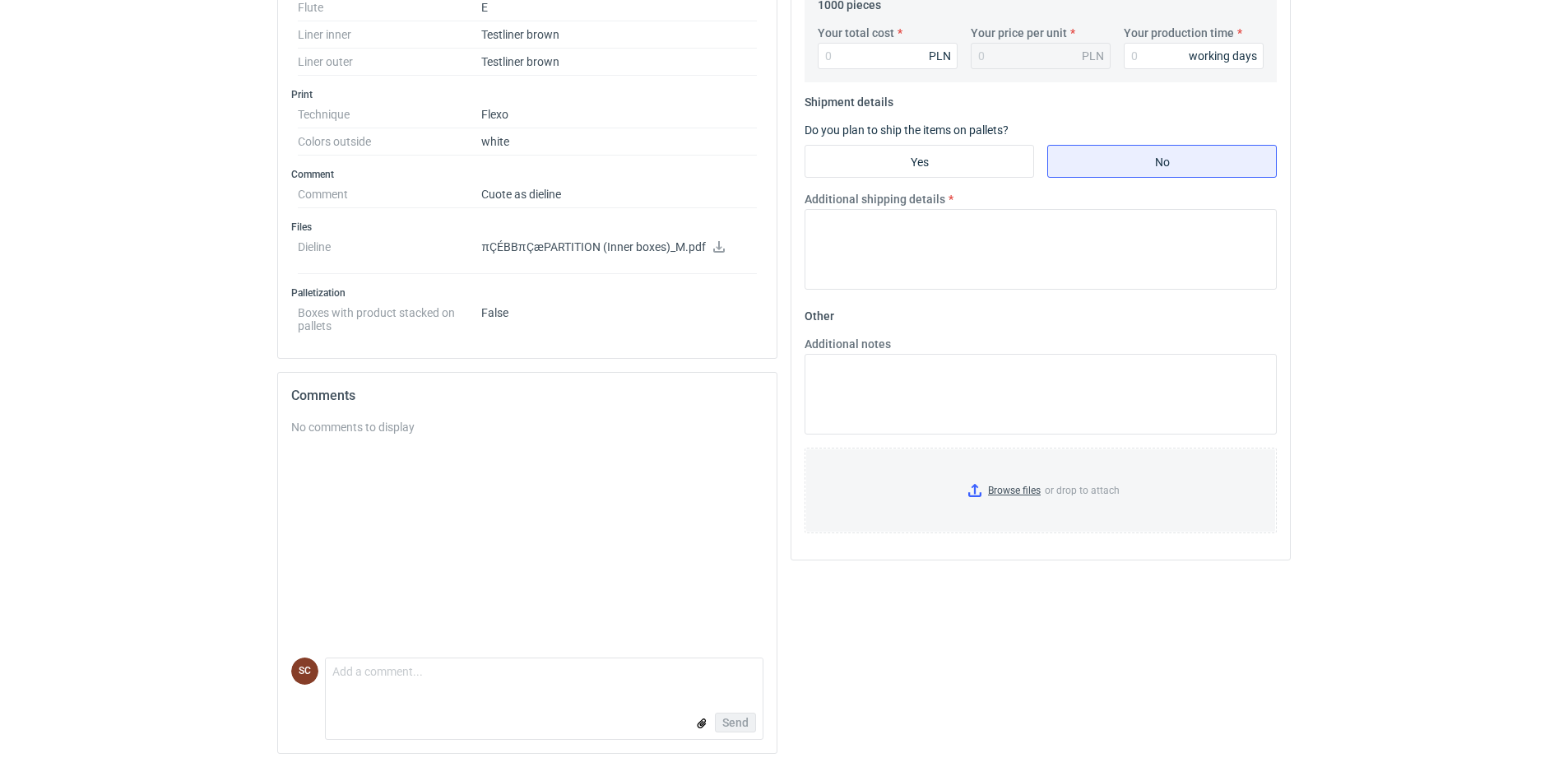
scroll to position [422, 0]
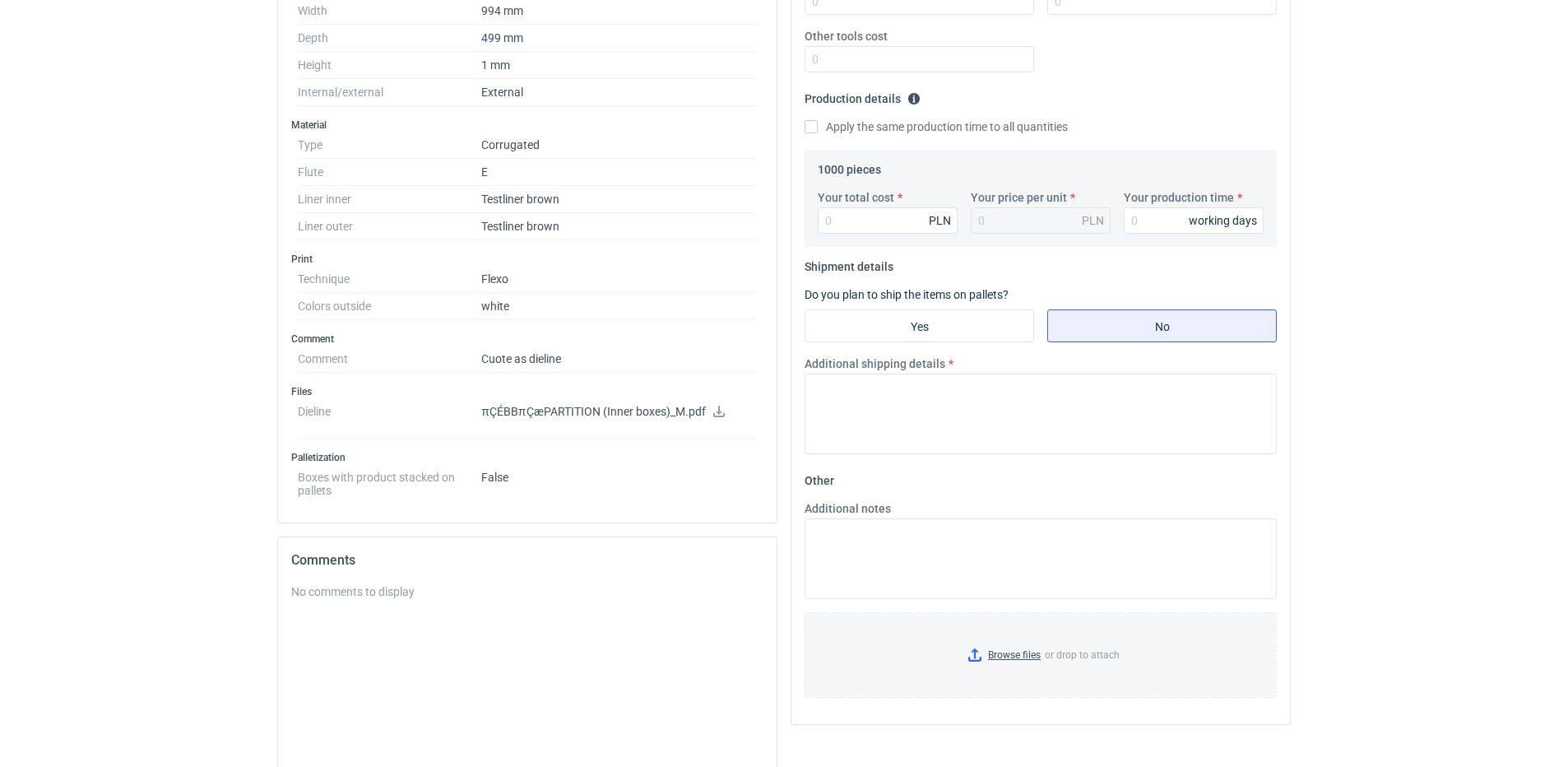
click at [712, 413] on icon at bounding box center [719, 412] width 14 height 12
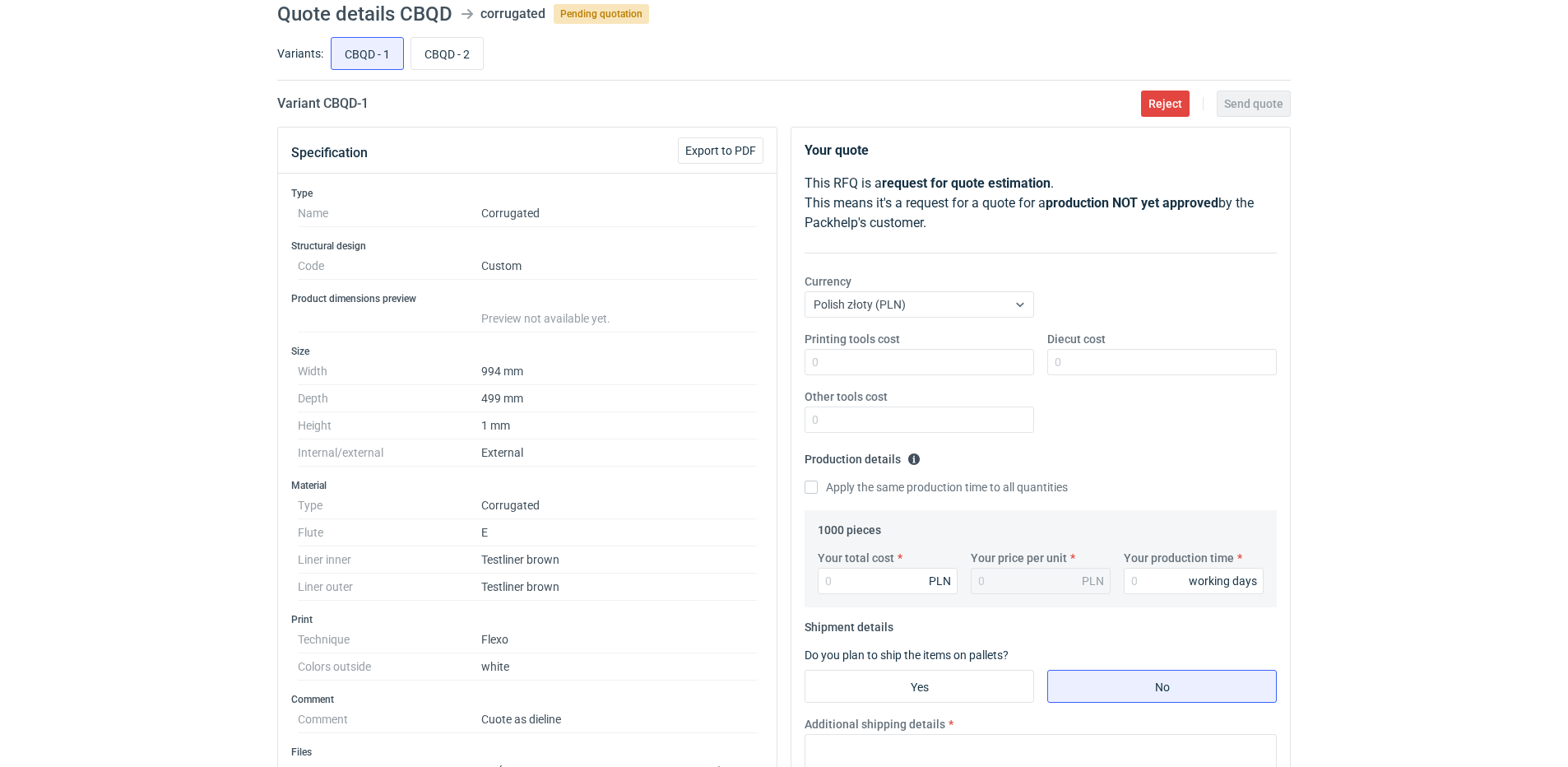
scroll to position [0, 0]
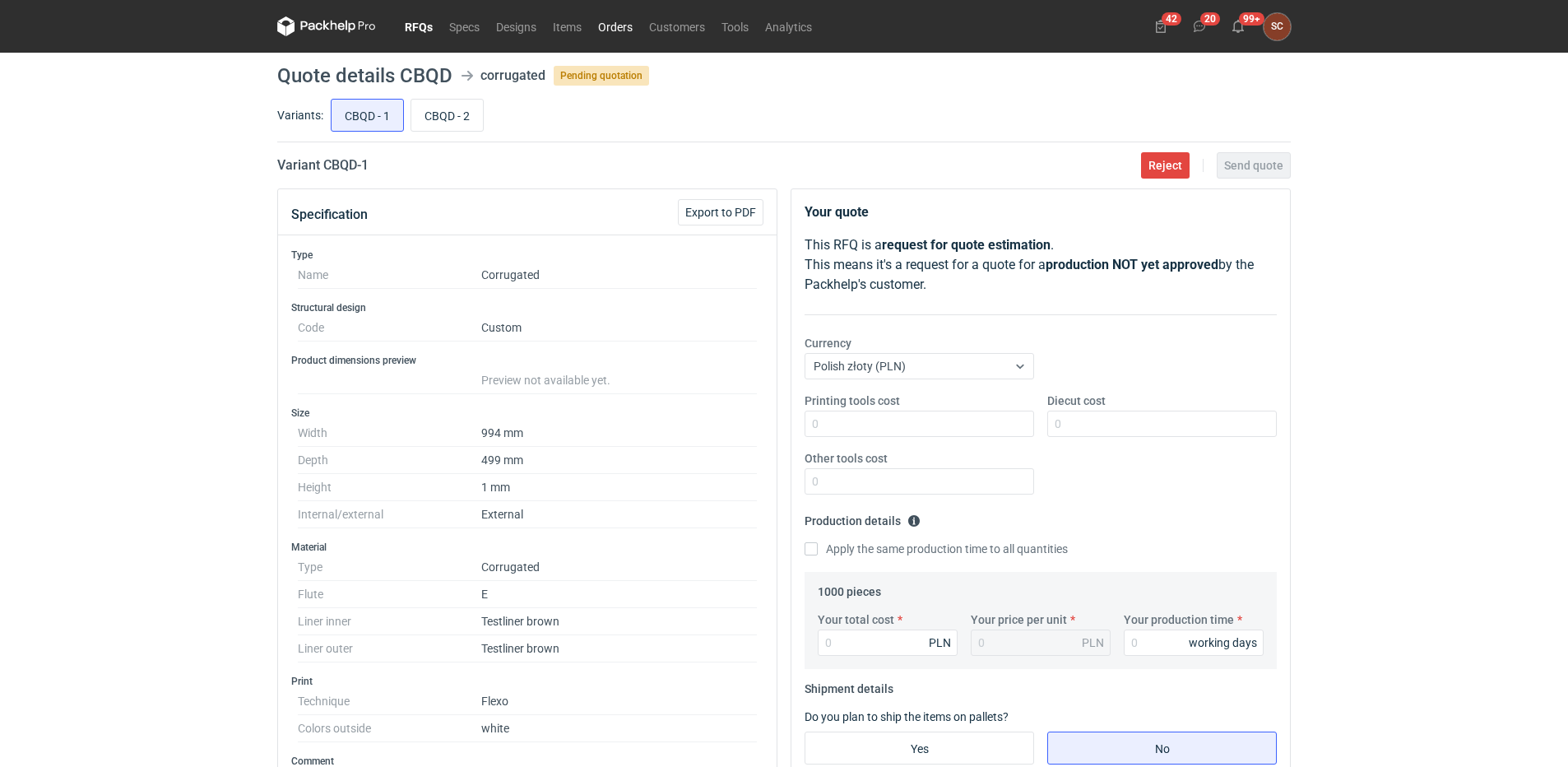
click at [620, 24] on link "Orders" at bounding box center [615, 26] width 51 height 19
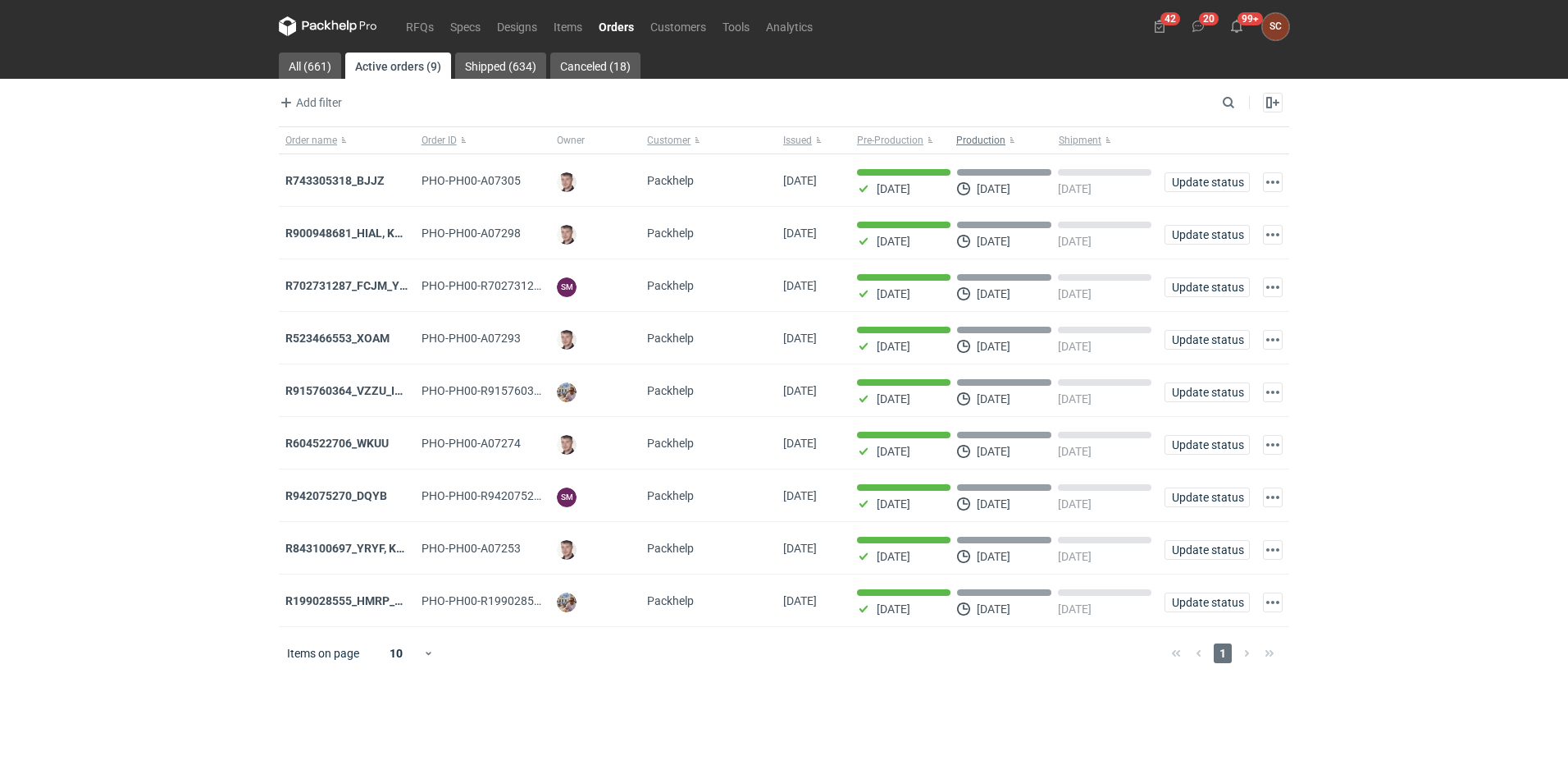
click at [1010, 140] on button "Production" at bounding box center [1004, 140] width 102 height 26
click at [338, 234] on strong "R199028555_HMRP_BKJH_VHKJ_ZOBC" at bounding box center [390, 233] width 209 height 14
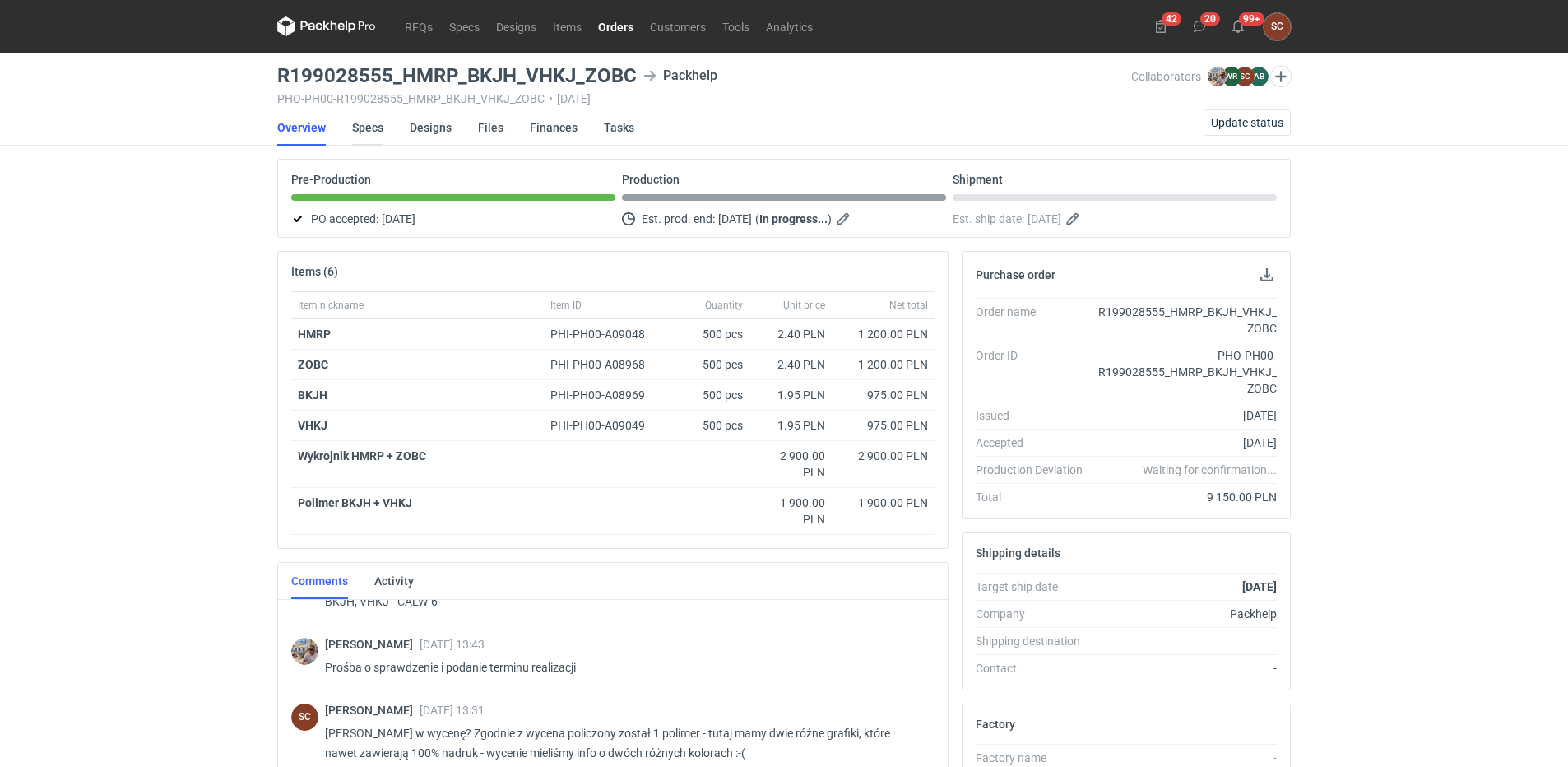
click at [359, 132] on link "Specs" at bounding box center [368, 127] width 31 height 36
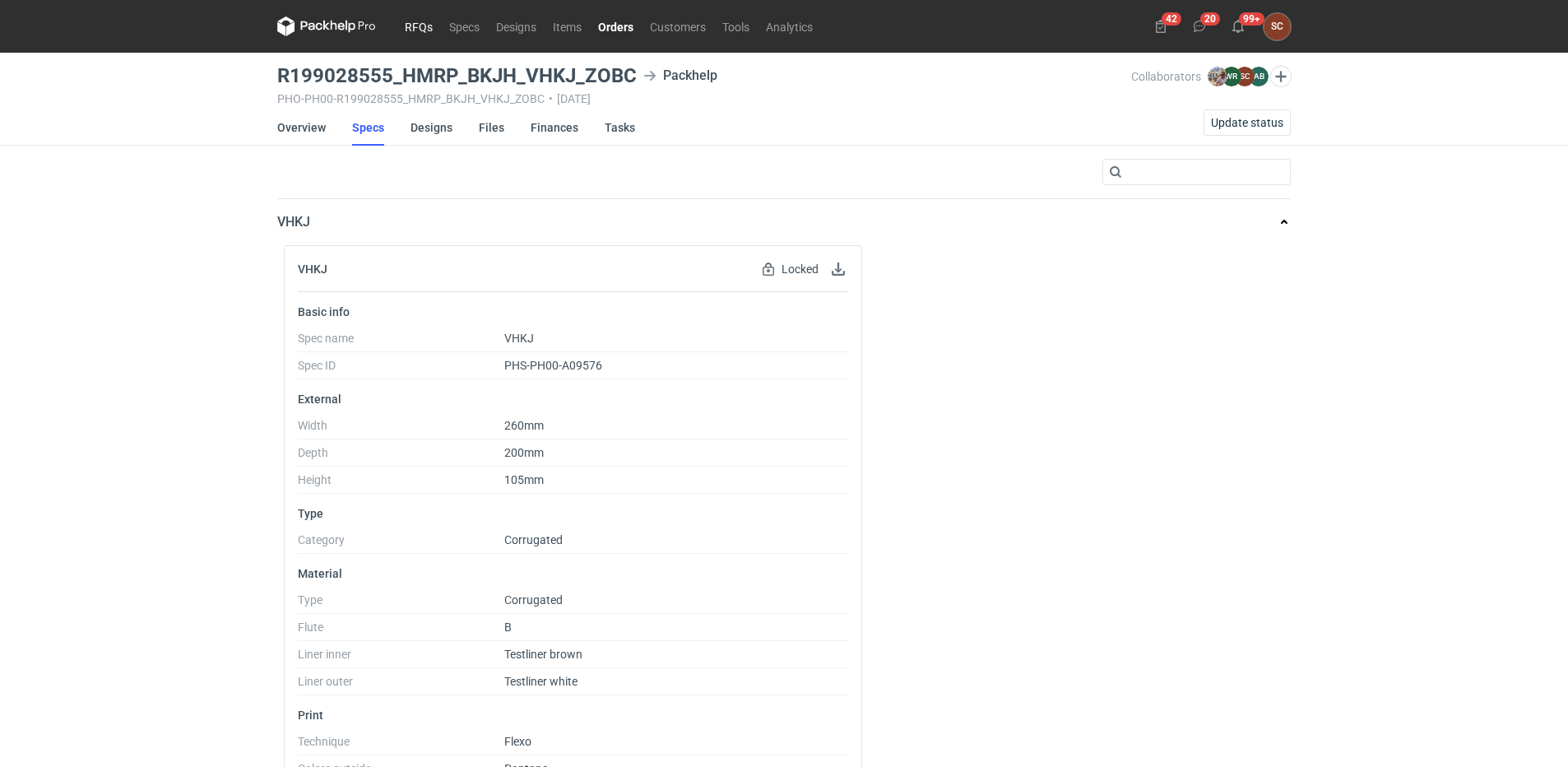
click at [412, 19] on link "RFQs" at bounding box center [418, 26] width 45 height 19
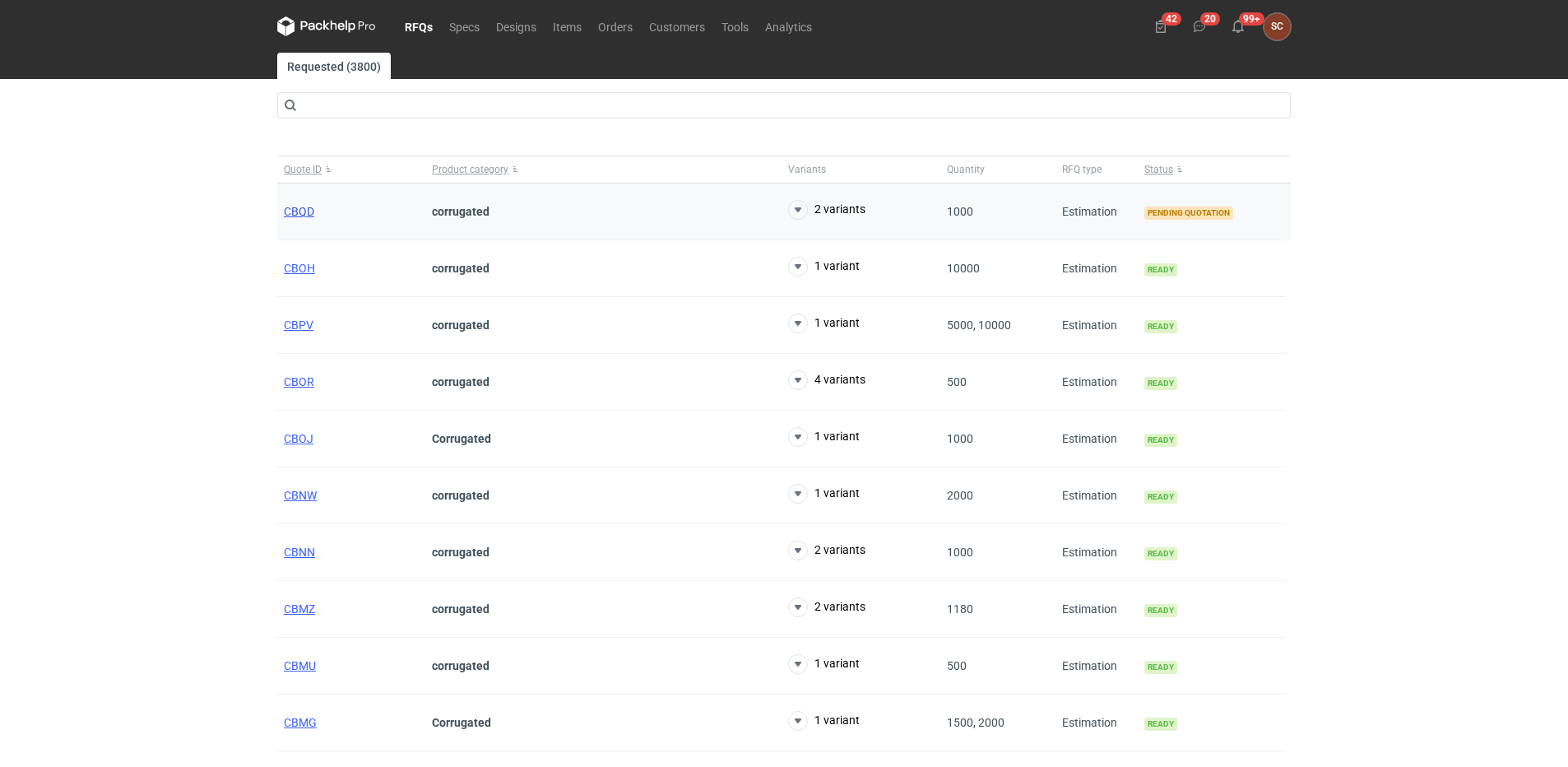
click at [306, 209] on span "CBQD" at bounding box center [298, 211] width 30 height 14
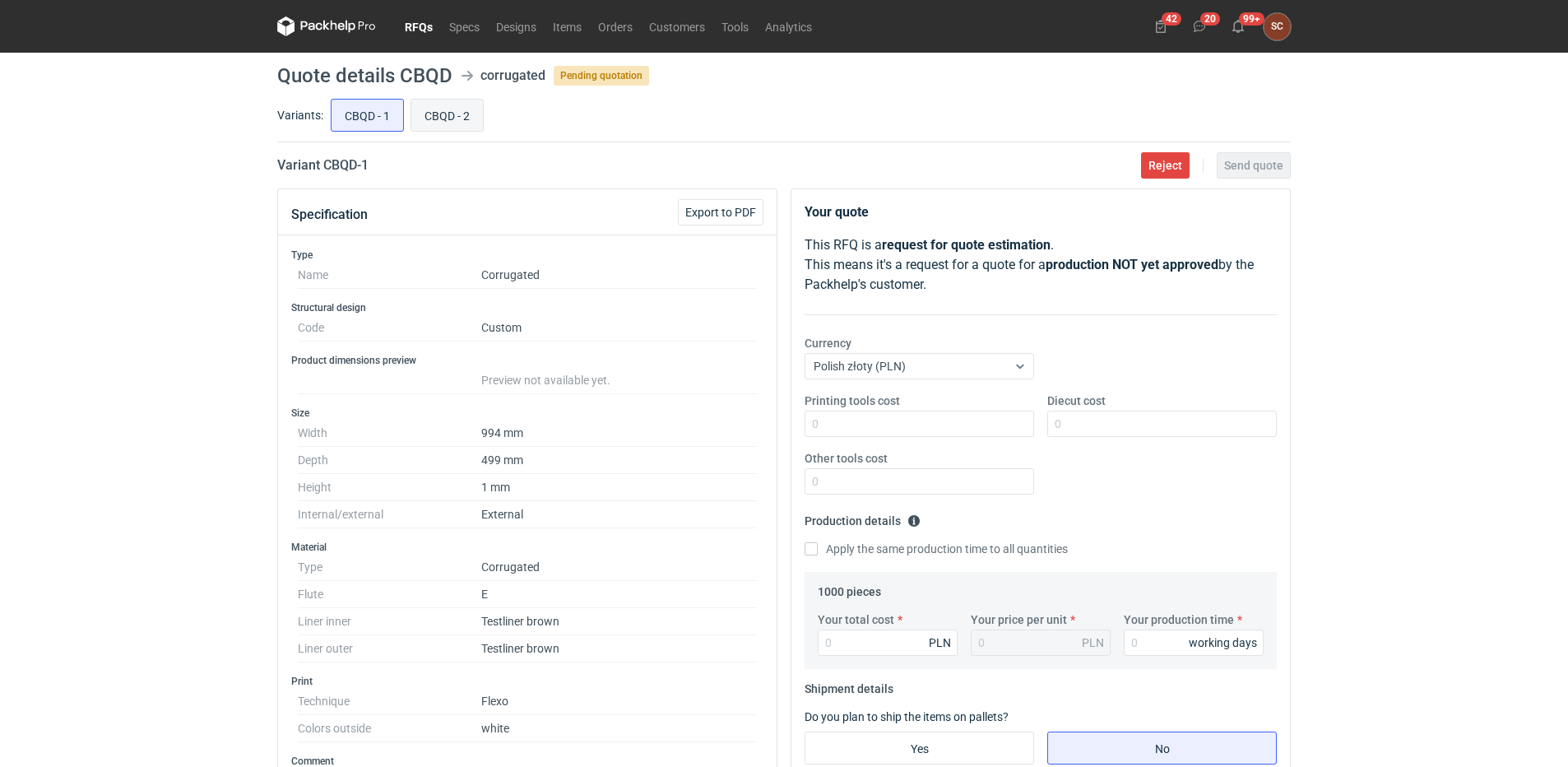
click at [448, 112] on input "CBQD - 2" at bounding box center [447, 115] width 72 height 31
radio input "true"
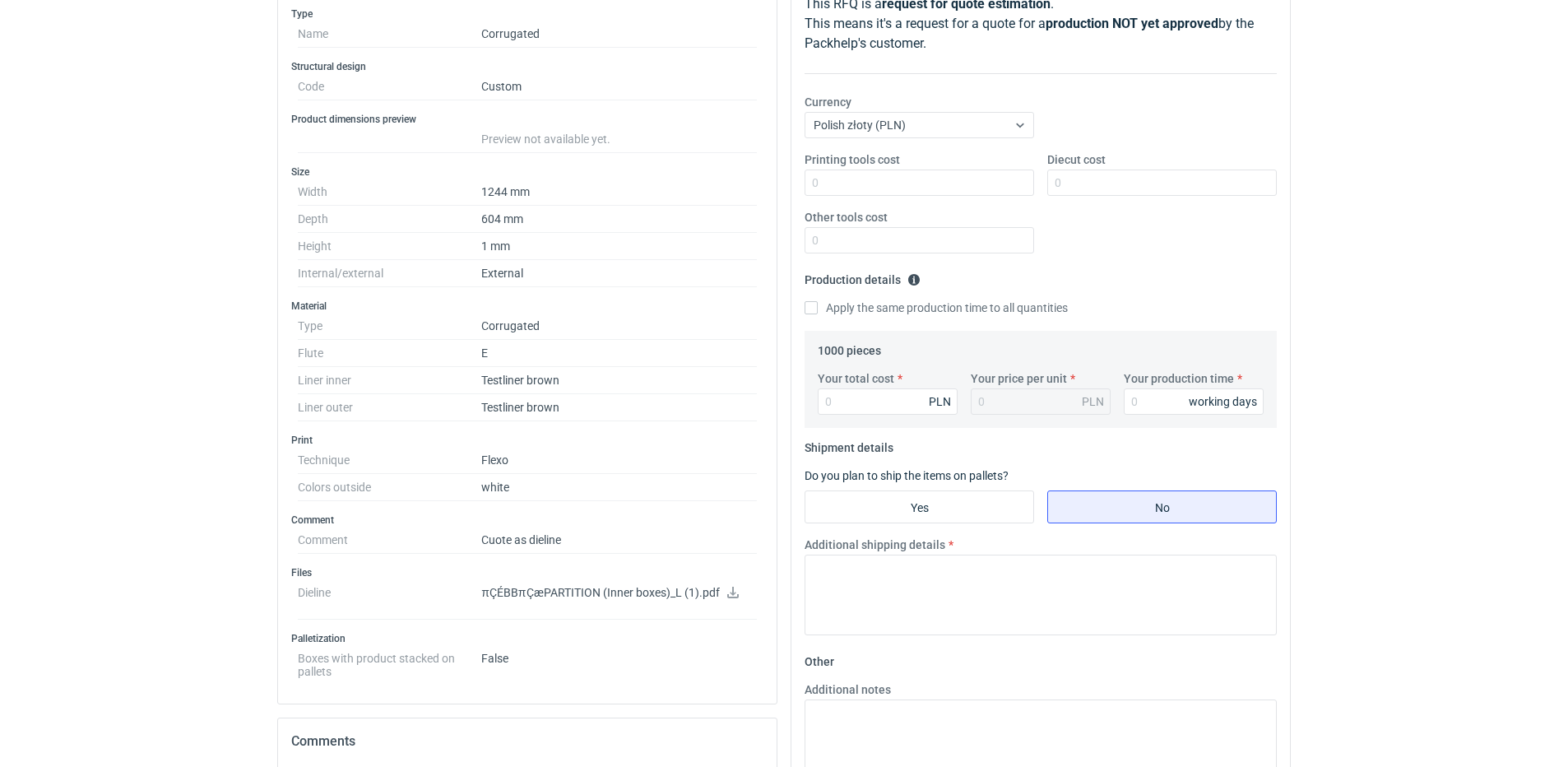
scroll to position [247, 0]
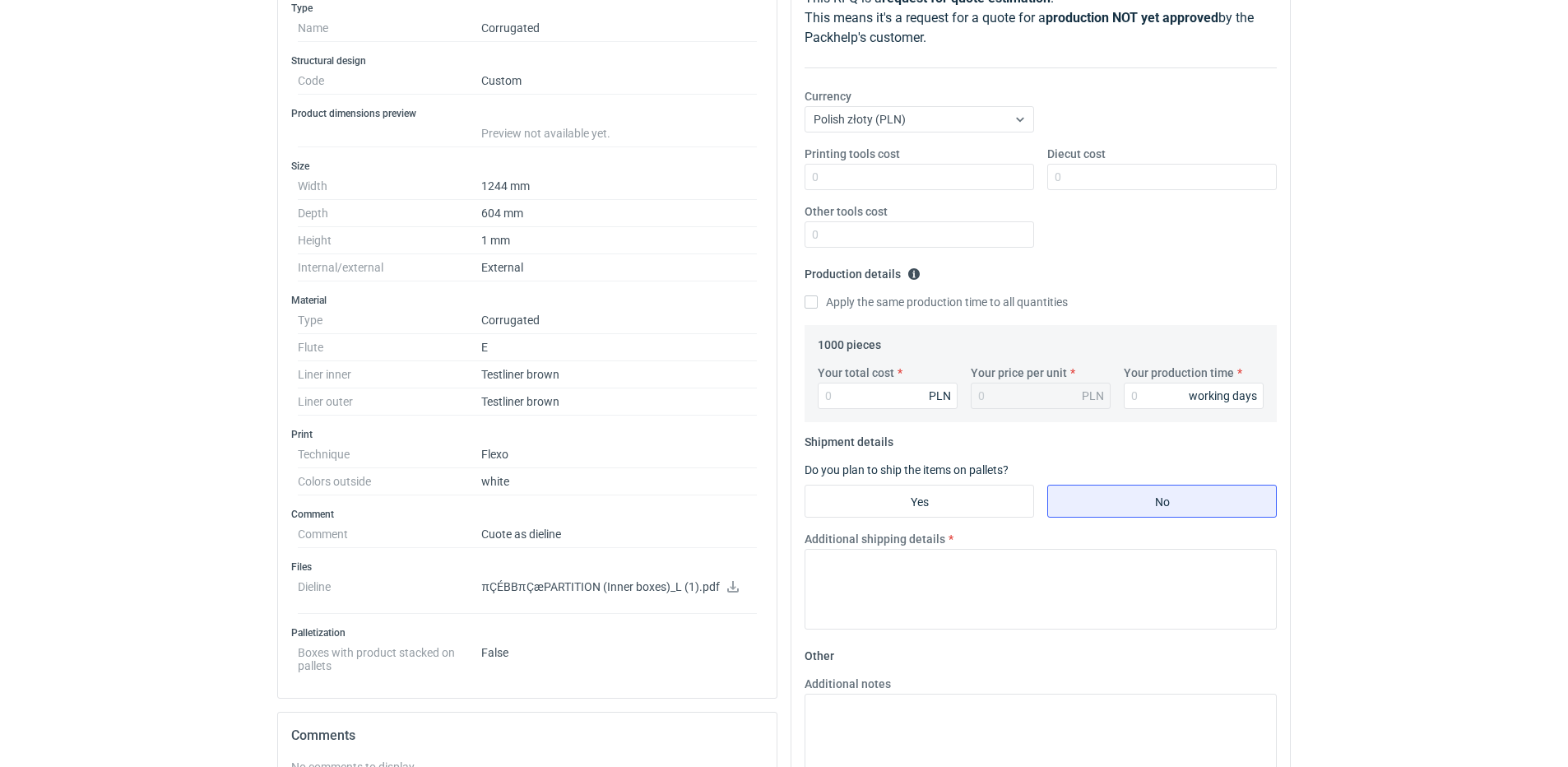
drag, startPoint x: 727, startPoint y: 582, endPoint x: 681, endPoint y: 611, distance: 54.4
click at [681, 611] on dd "πÇÉBBπÇæPARTITION (Inner boxes)_L (1).pdf" at bounding box center [619, 594] width 276 height 41
click at [728, 588] on icon at bounding box center [733, 587] width 12 height 12
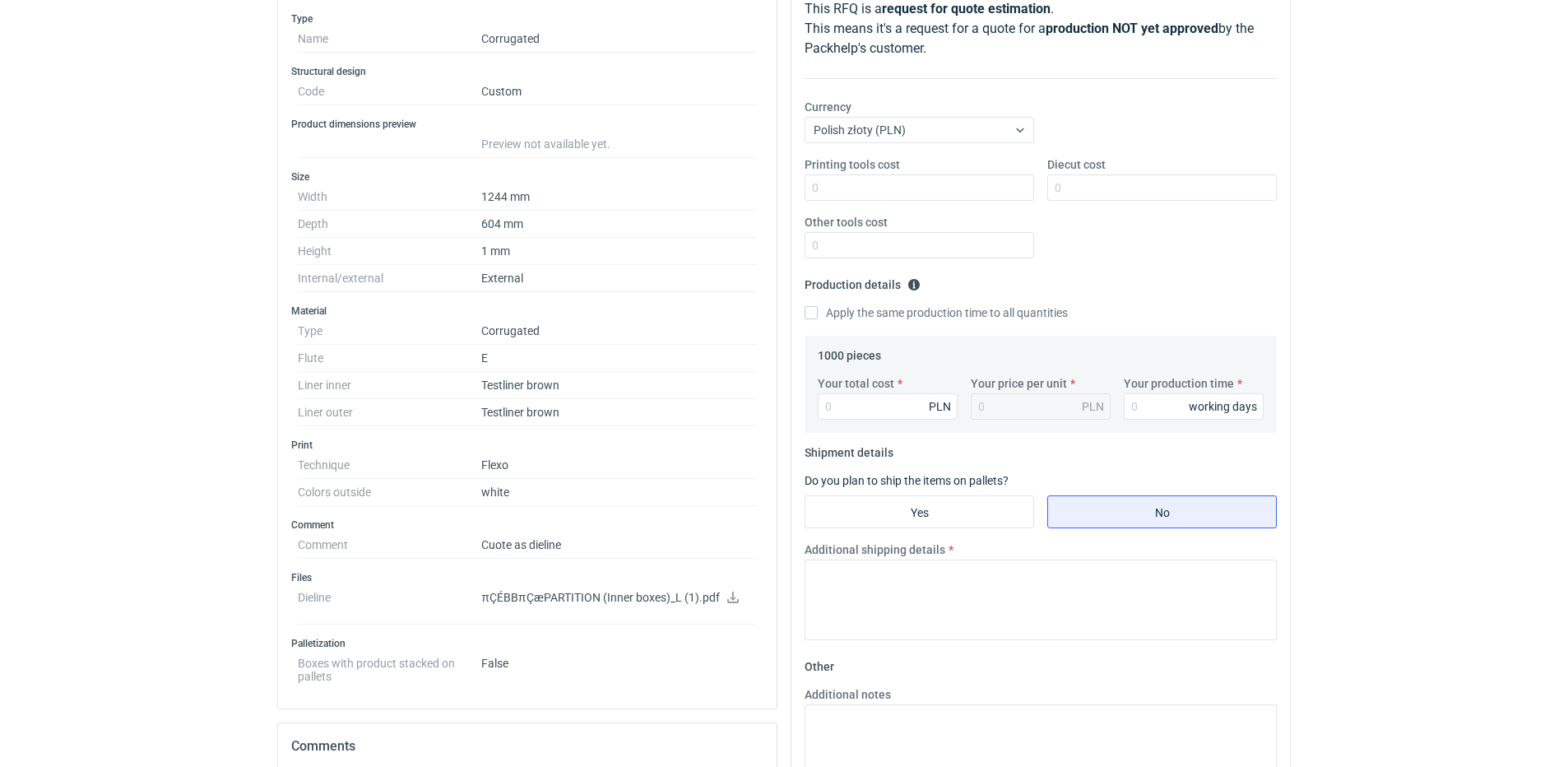
scroll to position [0, 0]
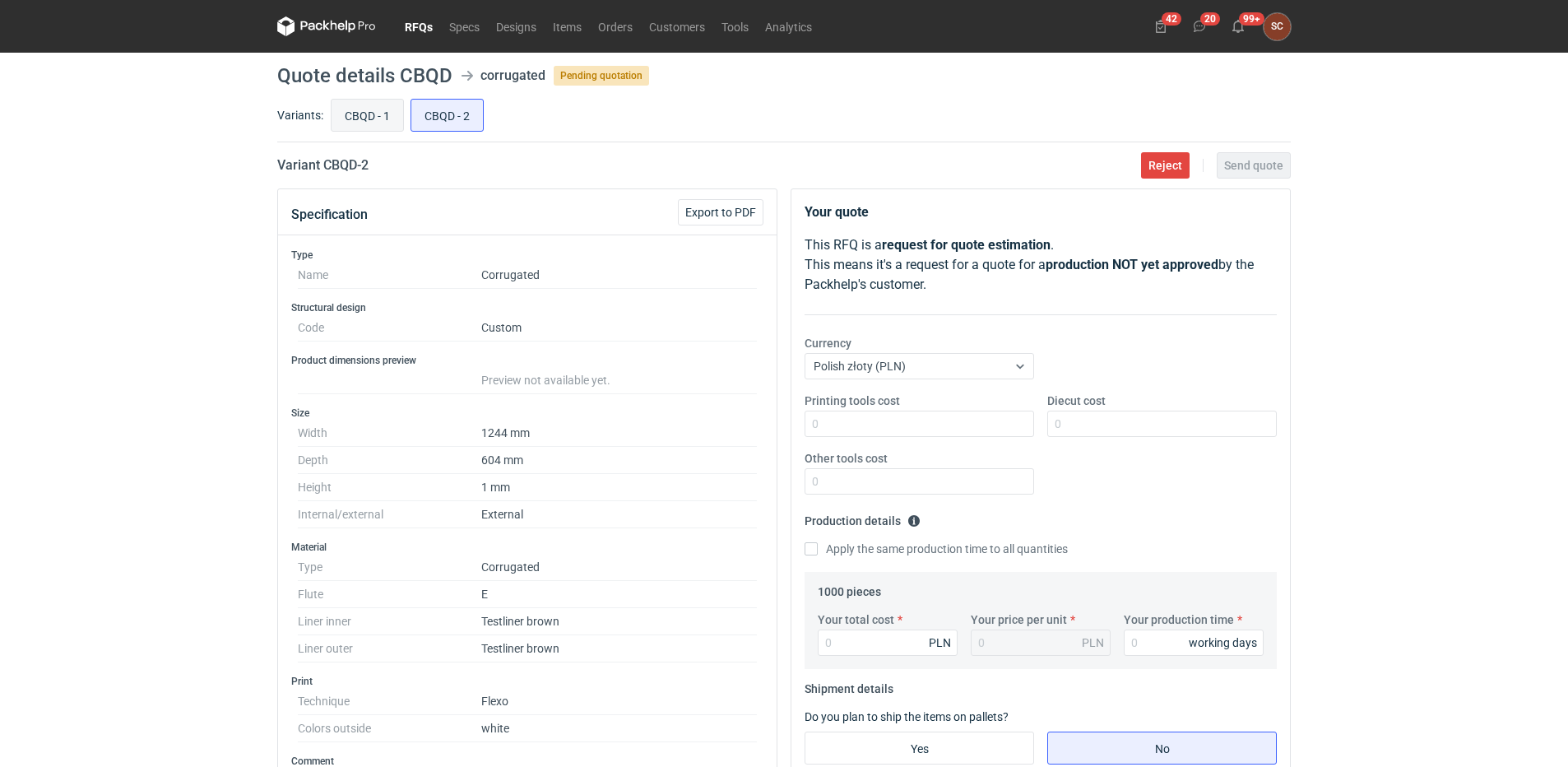
click at [374, 122] on input "CBQD - 1" at bounding box center [367, 115] width 72 height 31
radio input "true"
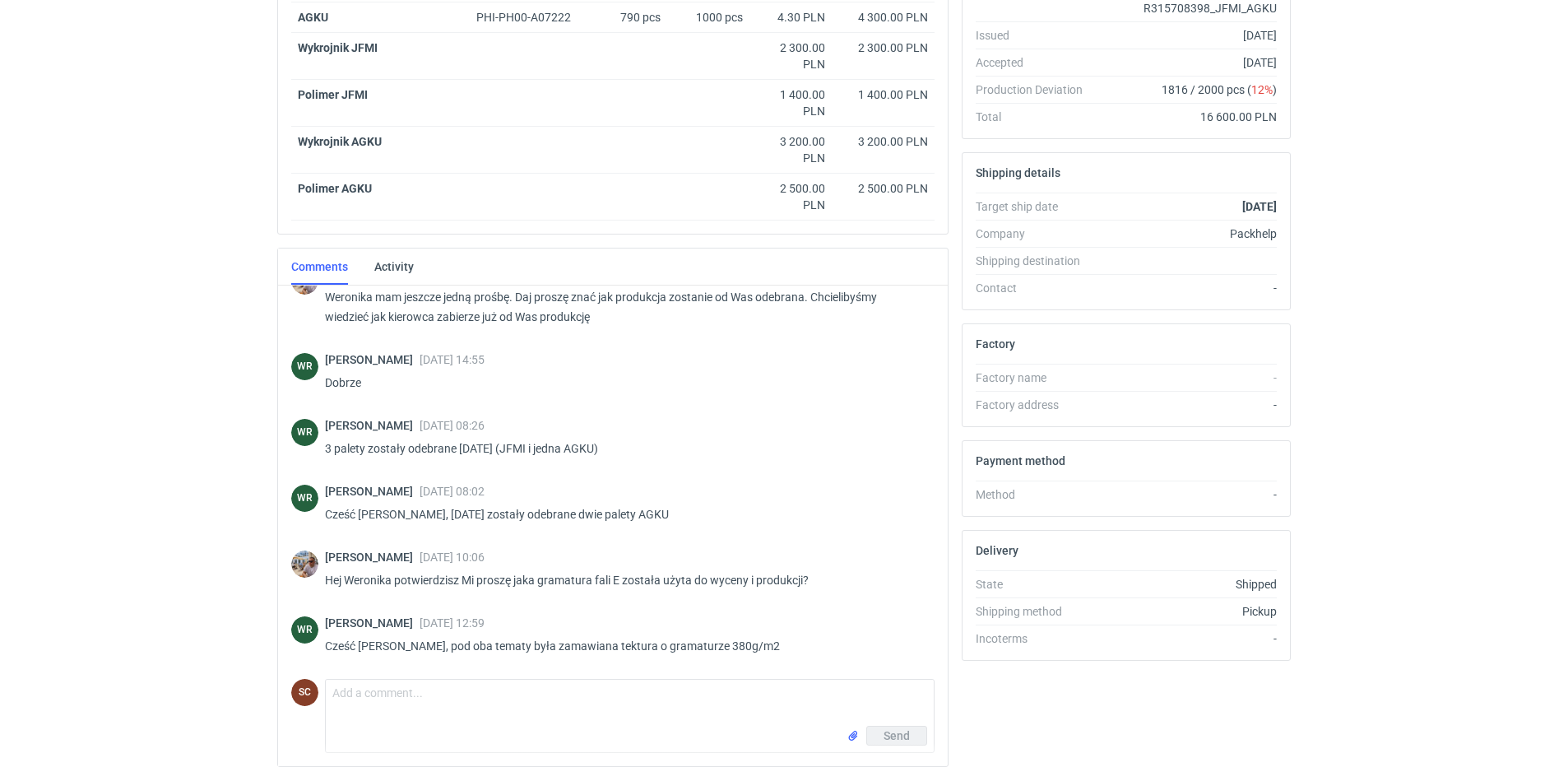
scroll to position [413, 0]
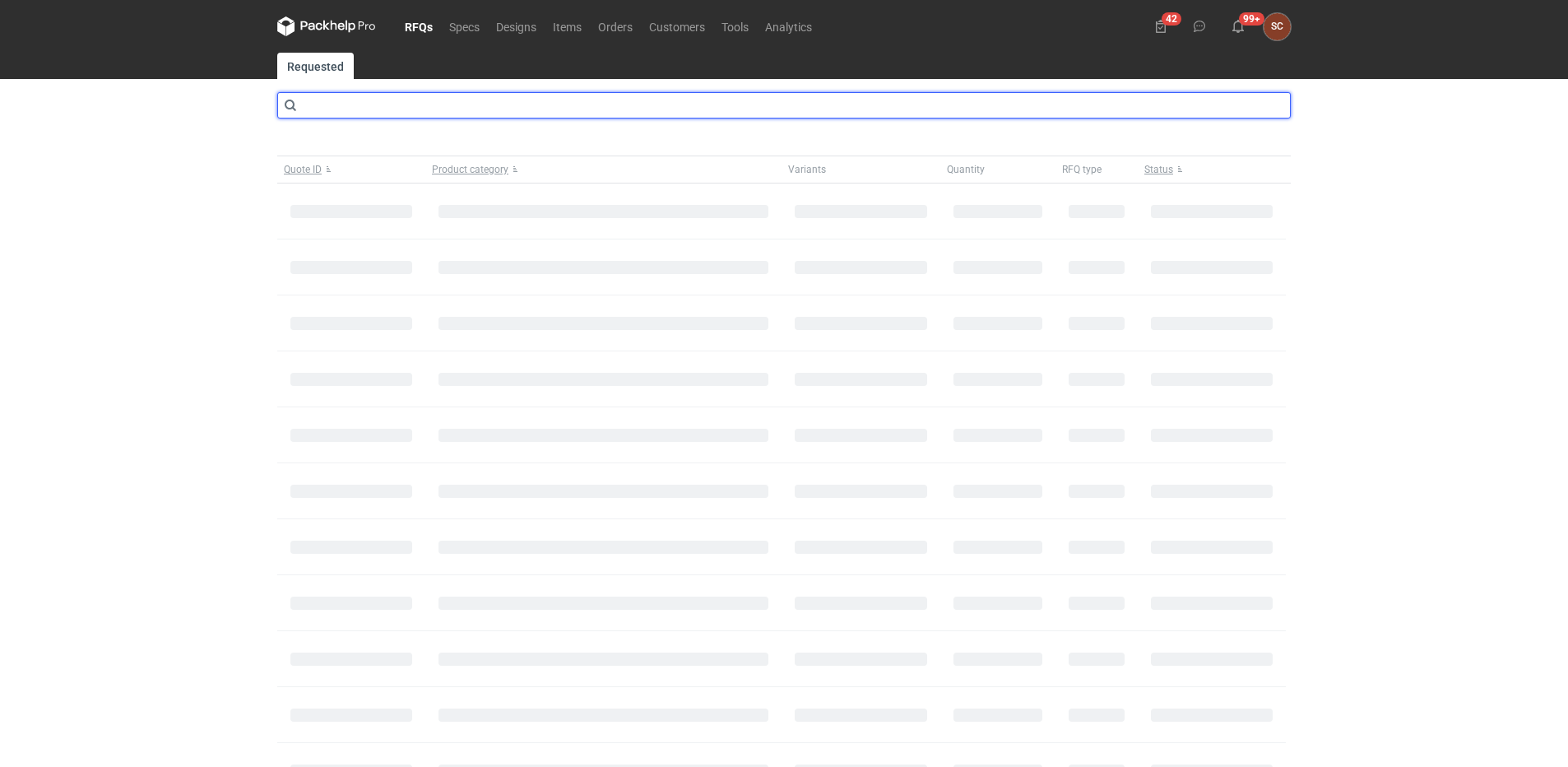
click at [368, 107] on input "text" at bounding box center [784, 105] width 1013 height 26
type input "cakc"
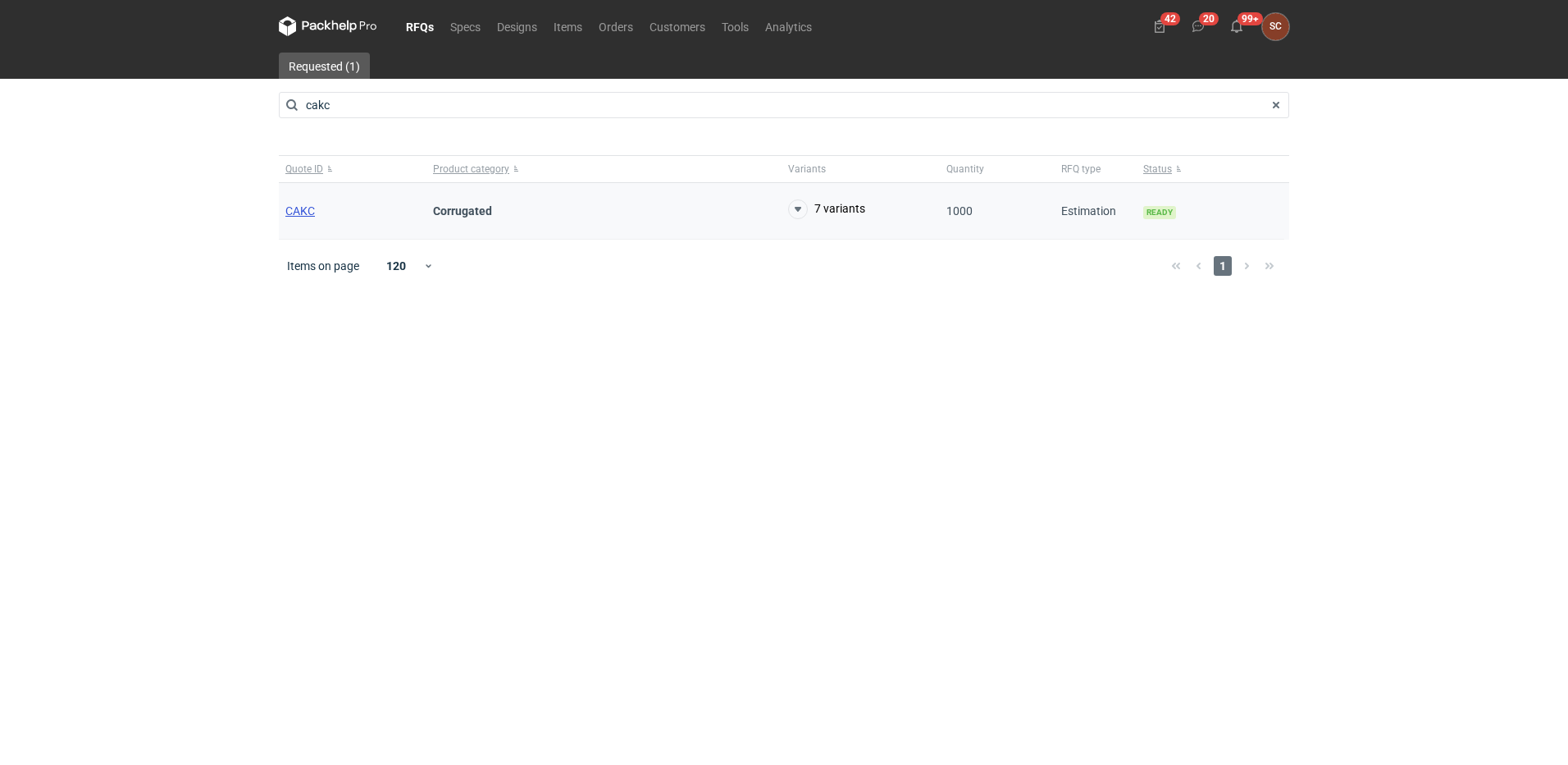
click at [299, 211] on span "CAKC" at bounding box center [300, 211] width 30 height 14
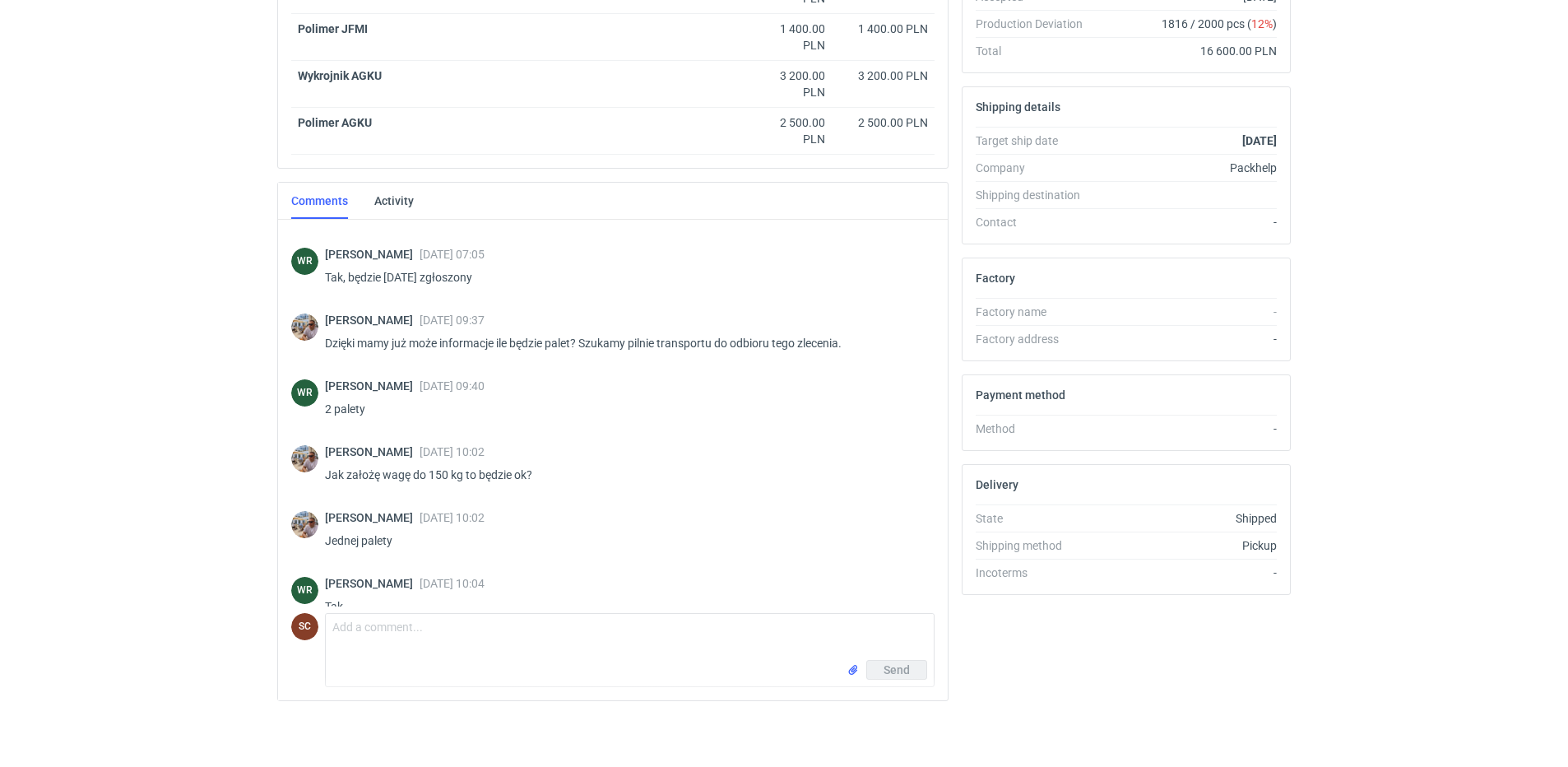
scroll to position [1247, 0]
